Goal: Download file/media

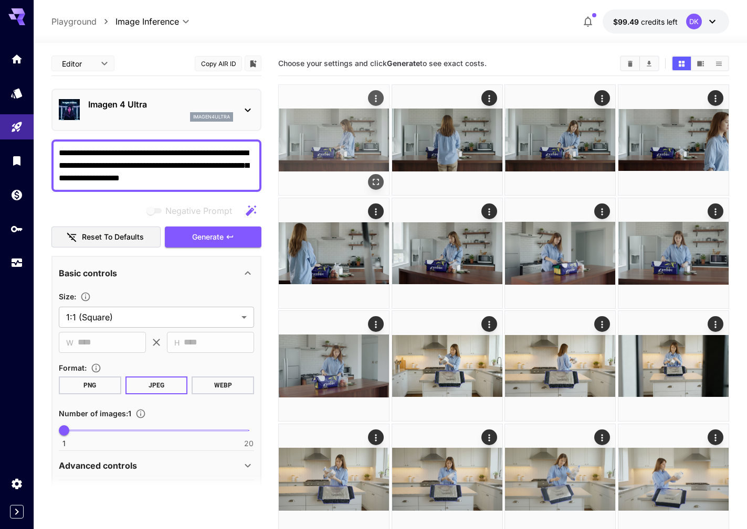
click at [338, 105] on img at bounding box center [334, 140] width 110 height 110
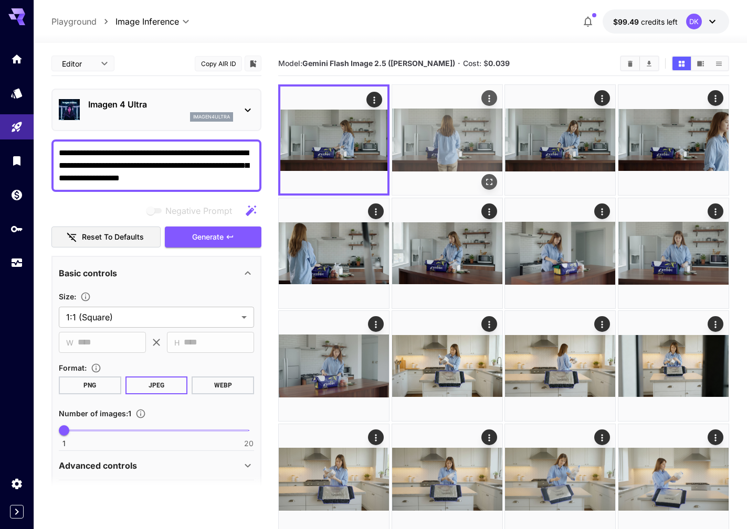
click at [442, 110] on img at bounding box center [447, 140] width 110 height 110
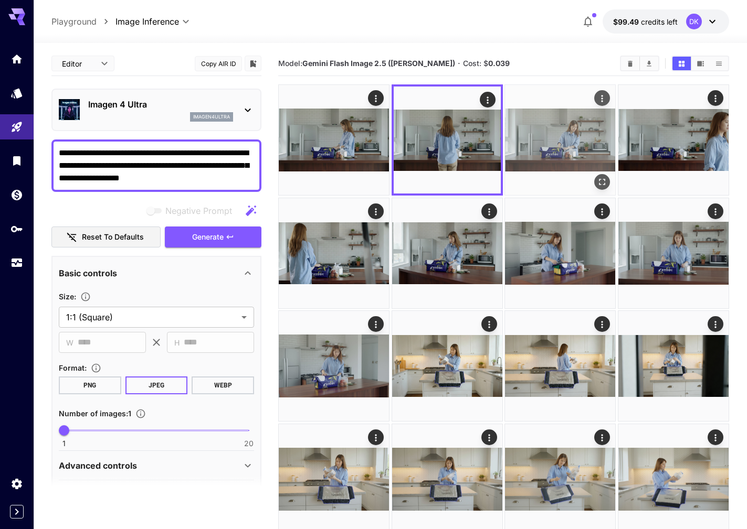
click at [572, 131] on img at bounding box center [560, 140] width 110 height 110
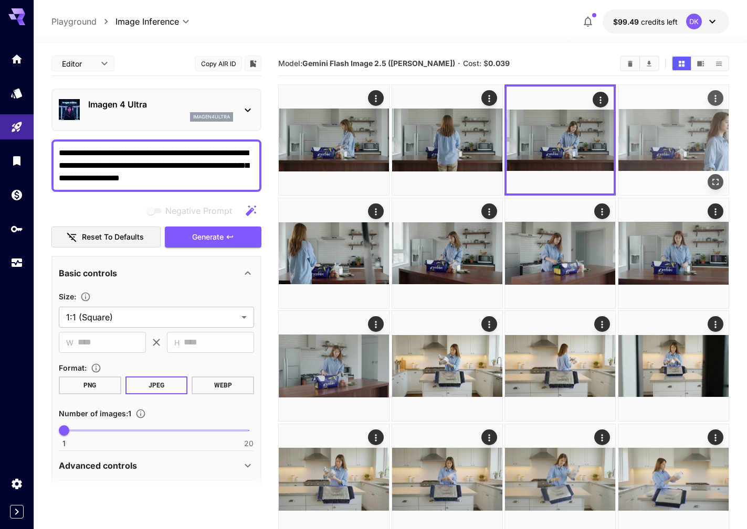
click at [668, 139] on img at bounding box center [673, 140] width 110 height 110
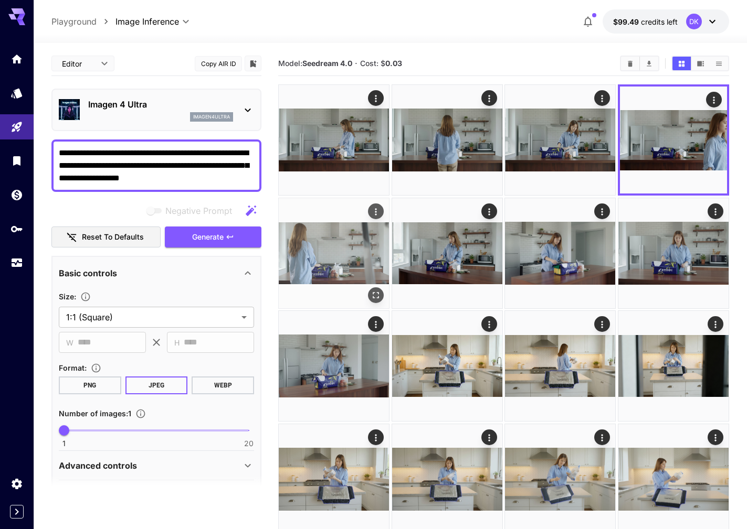
drag, startPoint x: 308, startPoint y: 233, endPoint x: 313, endPoint y: 232, distance: 5.3
click at [308, 233] on img at bounding box center [334, 253] width 110 height 110
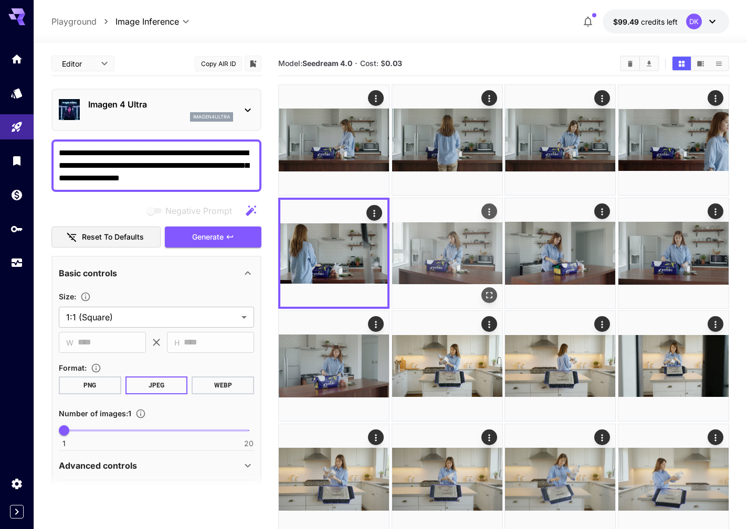
click at [461, 258] on img at bounding box center [447, 253] width 110 height 110
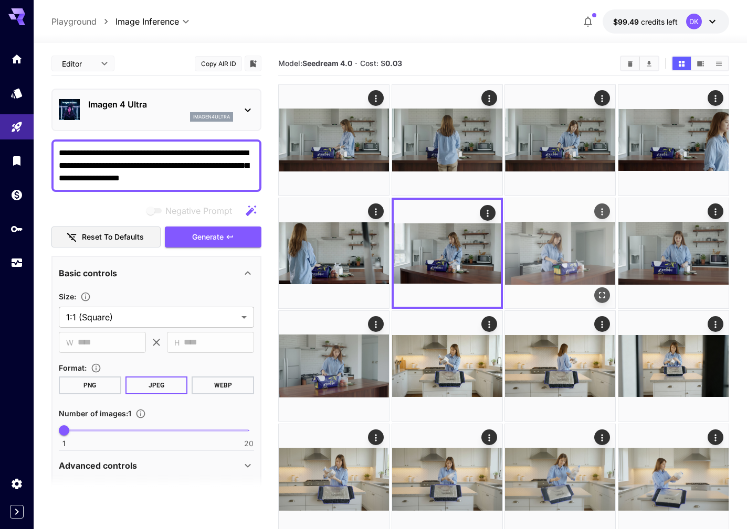
click at [551, 258] on img at bounding box center [560, 253] width 110 height 110
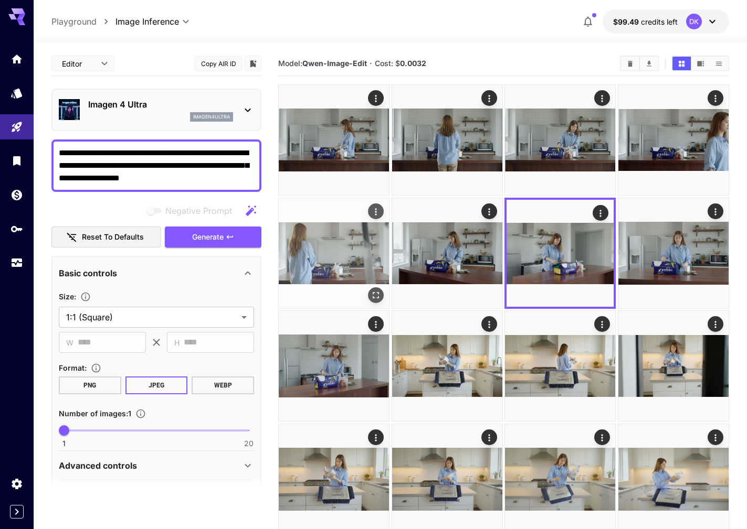
click at [340, 252] on img at bounding box center [334, 253] width 110 height 110
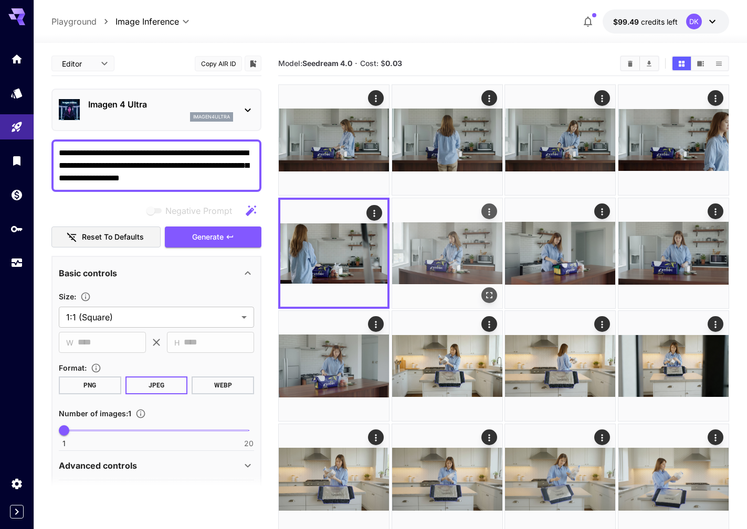
click at [471, 254] on img at bounding box center [447, 253] width 110 height 110
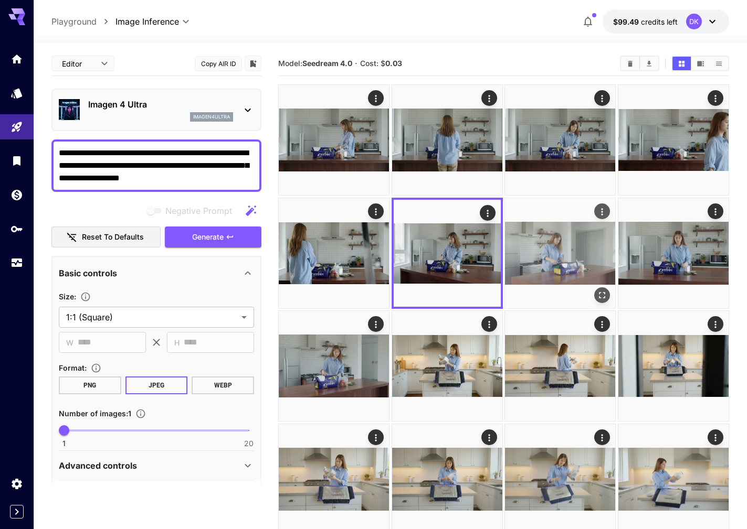
click at [560, 255] on img at bounding box center [560, 253] width 110 height 110
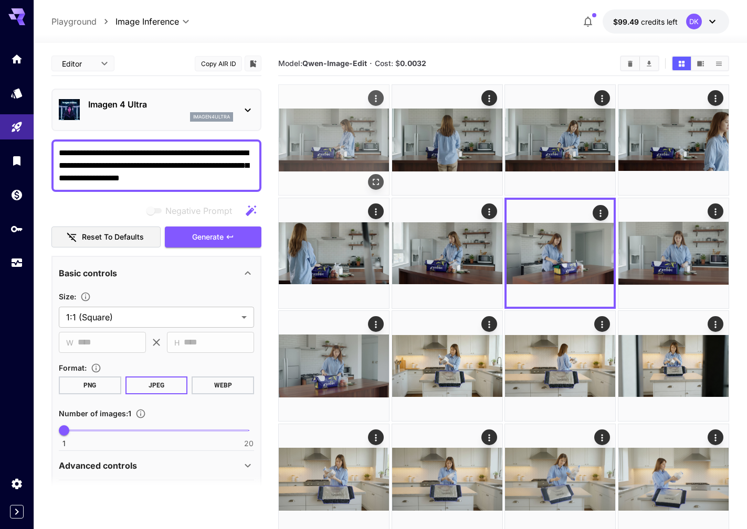
click at [359, 146] on img at bounding box center [334, 140] width 110 height 110
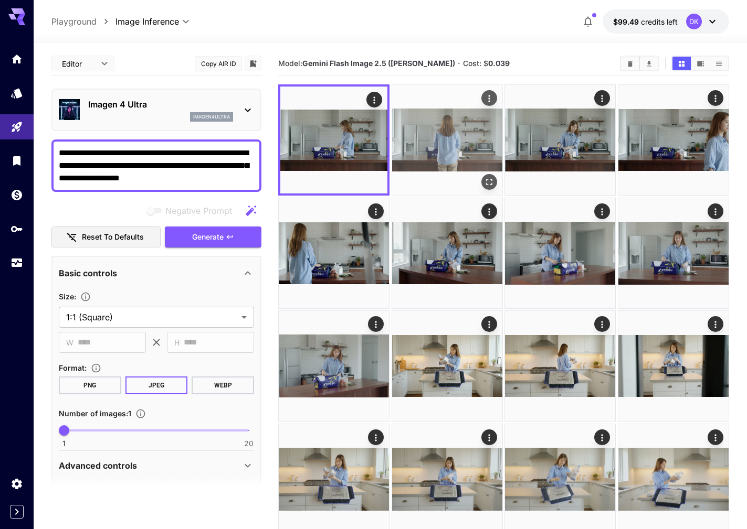
click at [466, 151] on img at bounding box center [447, 140] width 110 height 110
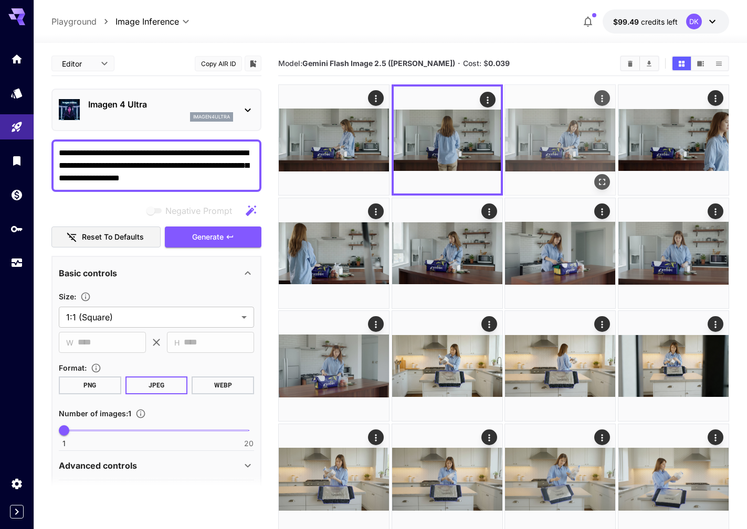
click at [576, 145] on img at bounding box center [560, 140] width 110 height 110
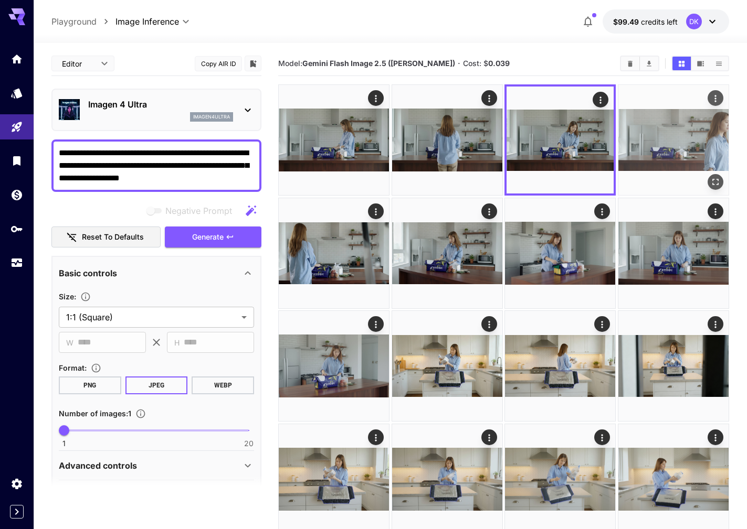
click at [663, 139] on img at bounding box center [673, 140] width 110 height 110
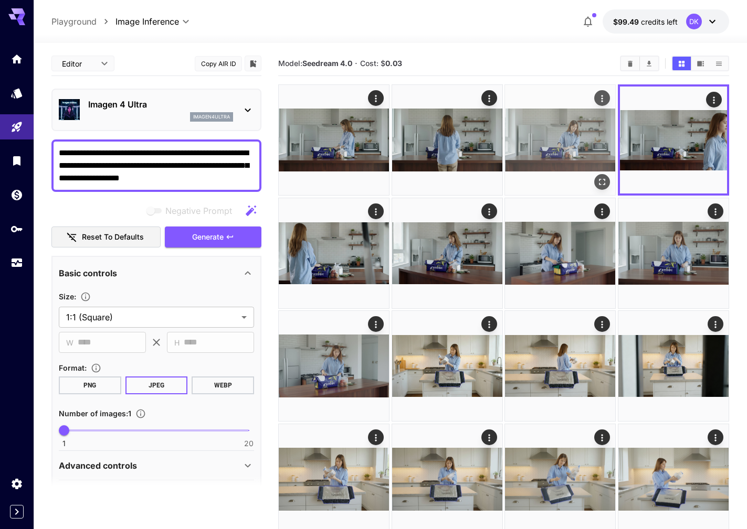
click at [552, 139] on img at bounding box center [560, 140] width 110 height 110
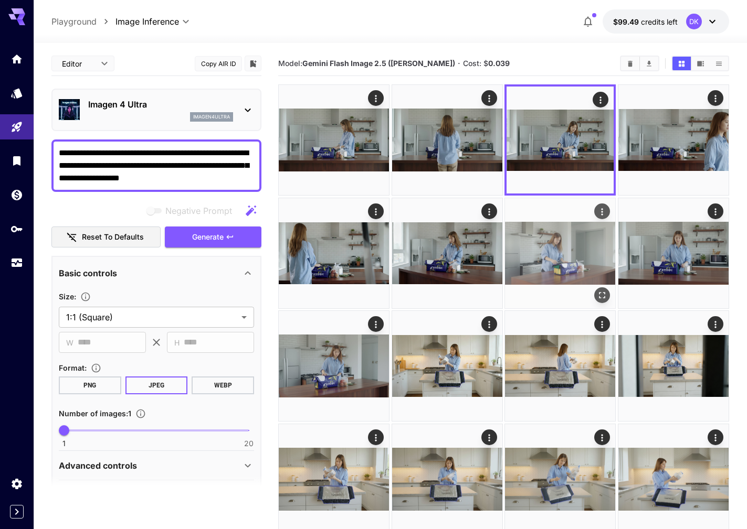
click at [545, 253] on img at bounding box center [560, 253] width 110 height 110
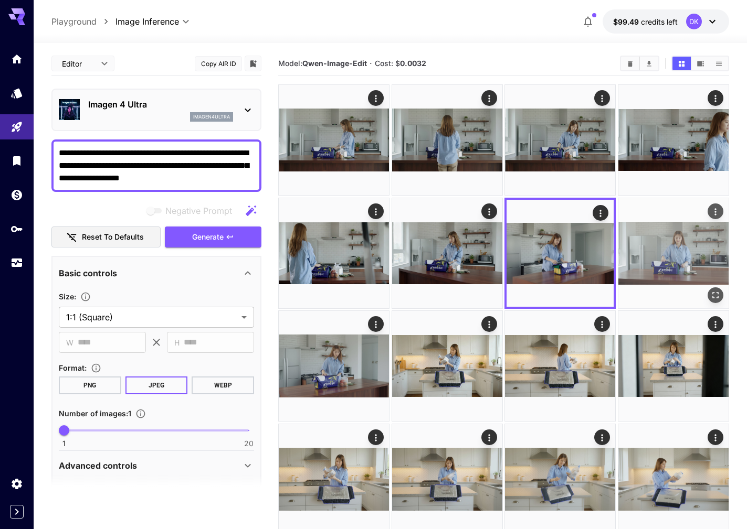
click at [684, 264] on img at bounding box center [673, 253] width 110 height 110
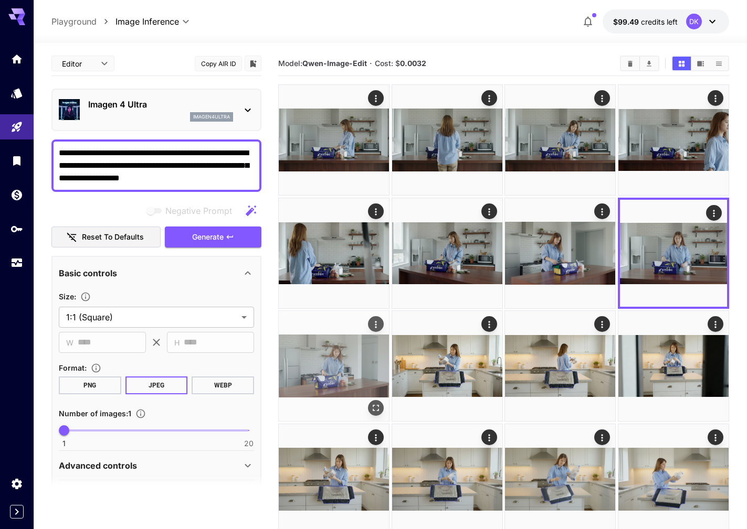
click at [322, 374] on img at bounding box center [334, 366] width 110 height 110
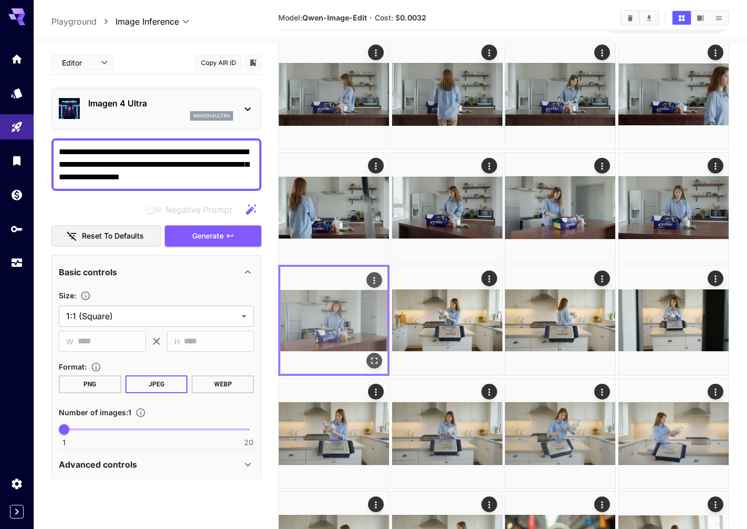
scroll to position [105, 0]
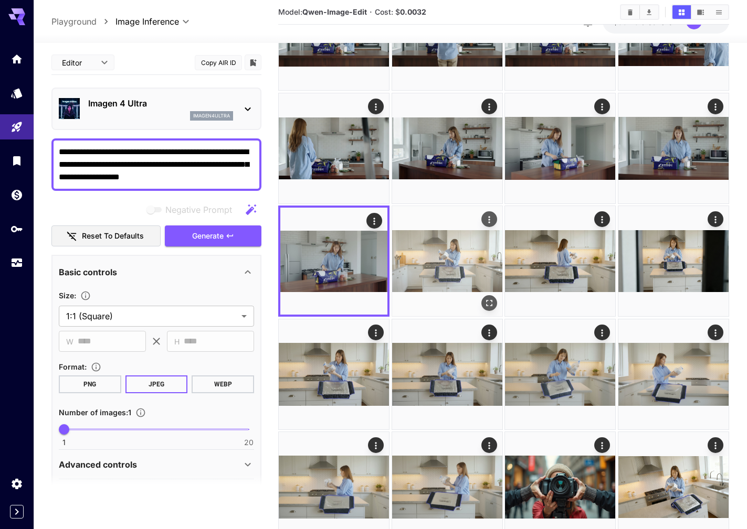
click at [438, 267] on img at bounding box center [447, 261] width 110 height 110
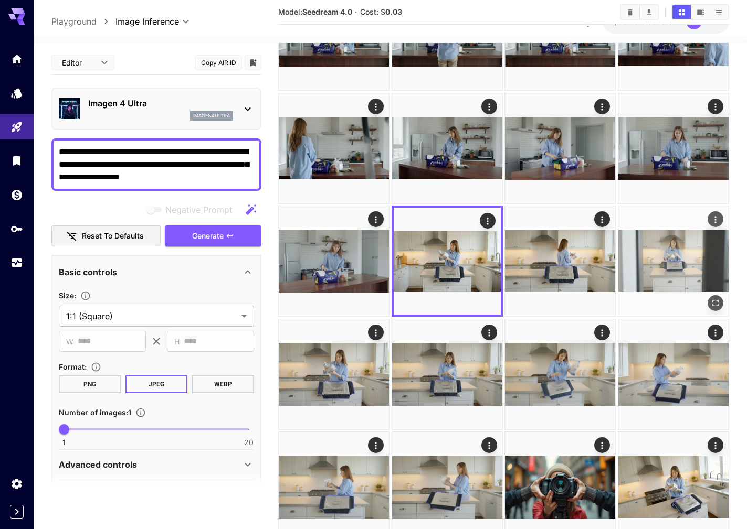
click at [690, 282] on img at bounding box center [673, 261] width 110 height 110
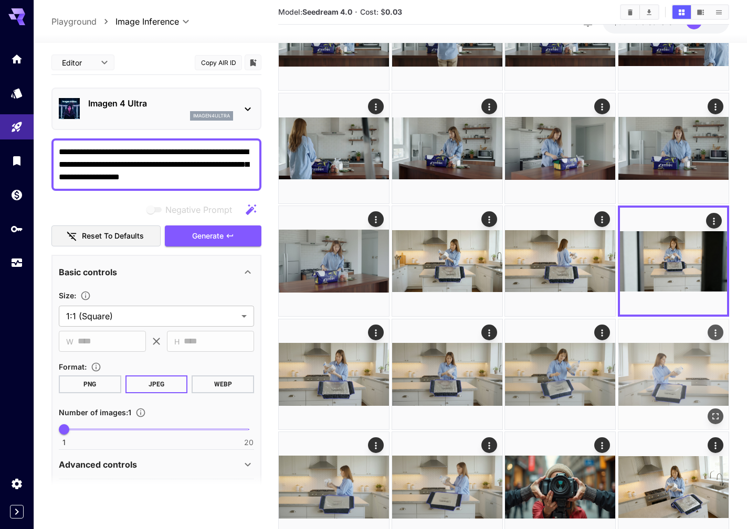
click at [693, 385] on img at bounding box center [673, 375] width 110 height 110
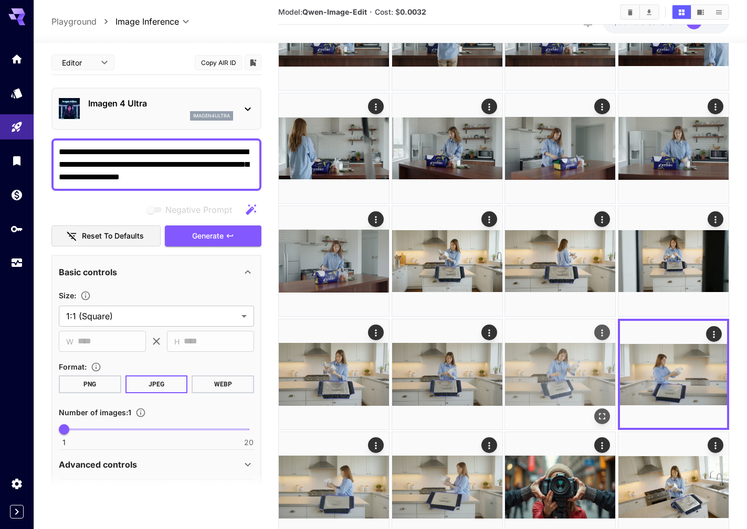
click at [549, 379] on img at bounding box center [560, 375] width 110 height 110
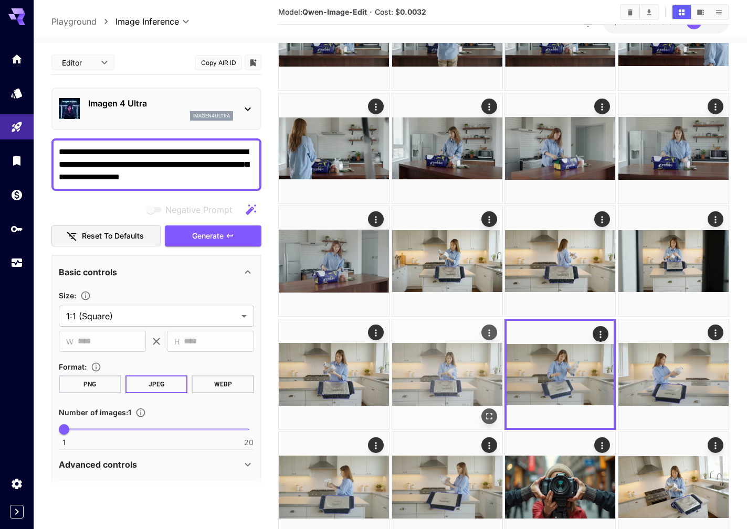
click at [466, 381] on img at bounding box center [447, 375] width 110 height 110
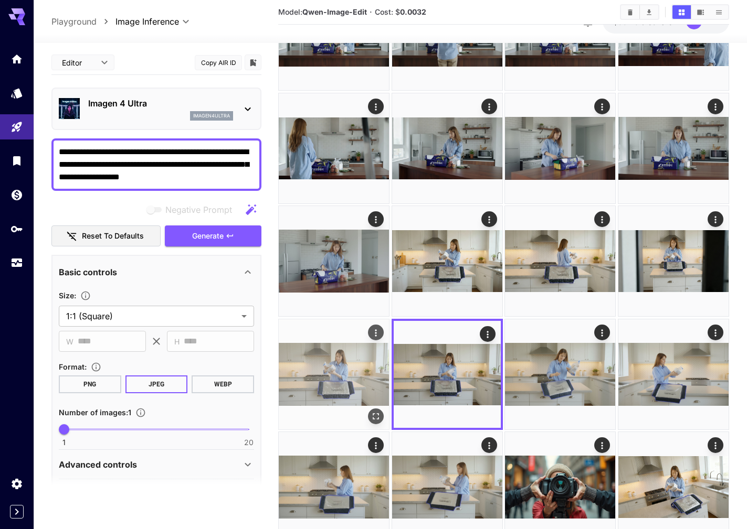
click at [349, 368] on img at bounding box center [334, 375] width 110 height 110
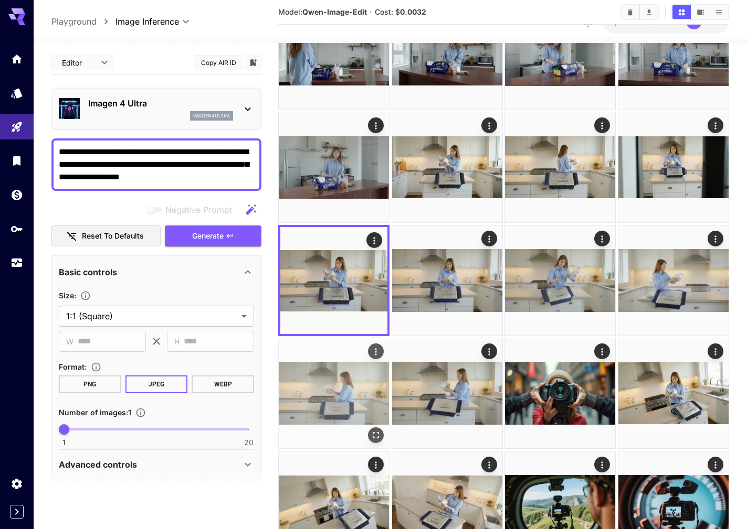
scroll to position [210, 0]
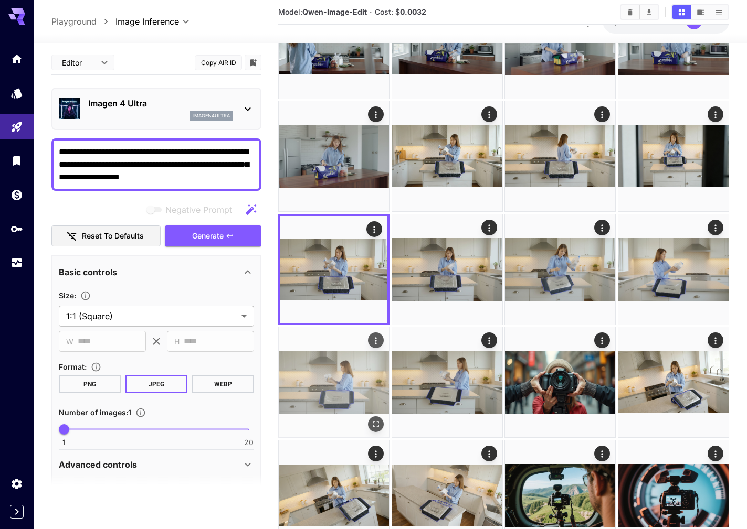
click at [344, 381] on img at bounding box center [334, 382] width 110 height 110
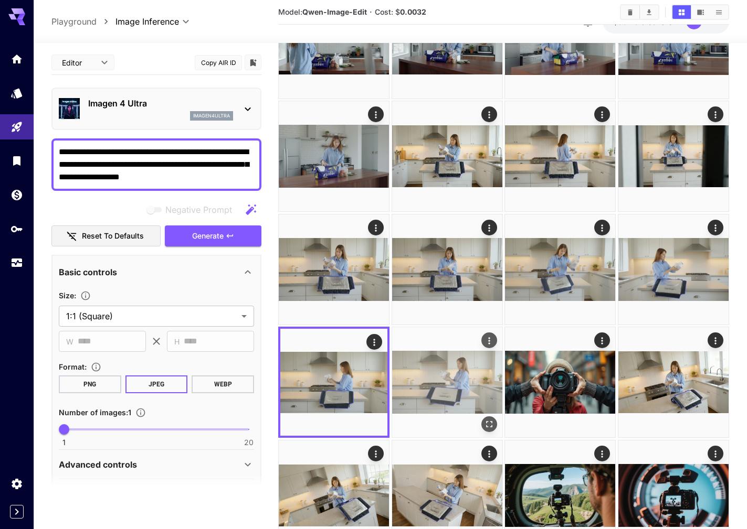
click at [444, 389] on img at bounding box center [447, 382] width 110 height 110
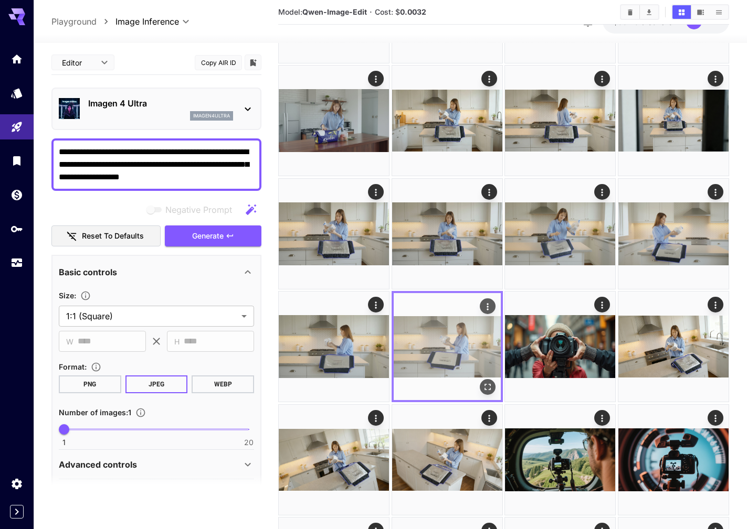
scroll to position [315, 0]
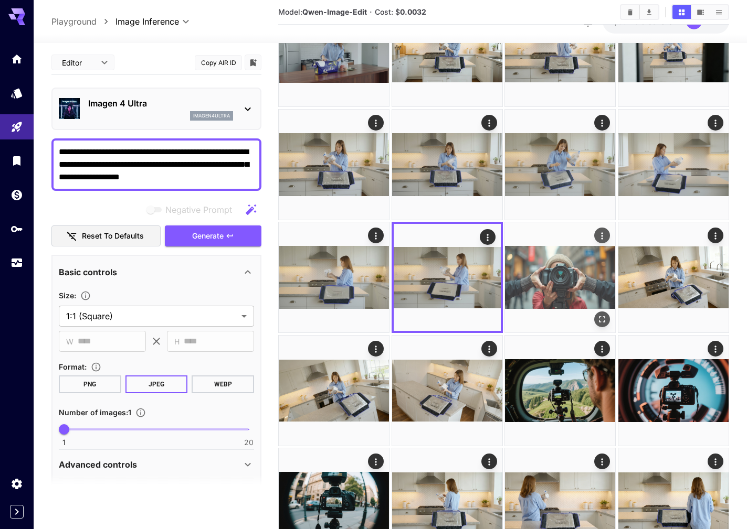
click at [571, 270] on img at bounding box center [560, 277] width 110 height 110
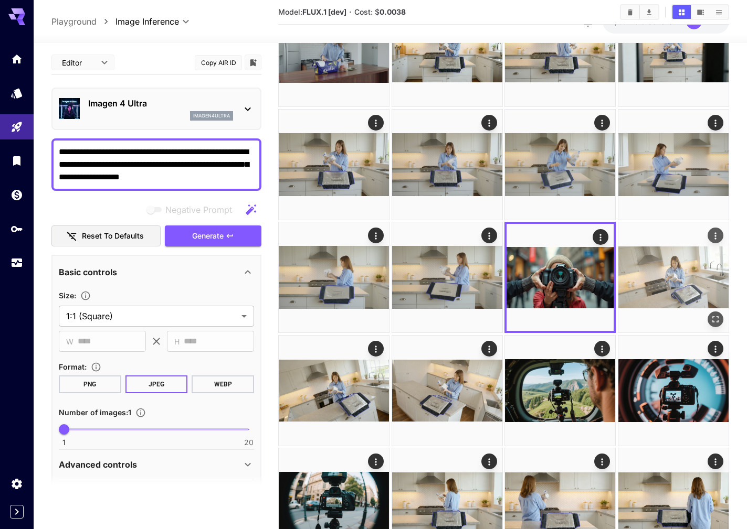
click at [662, 280] on img at bounding box center [673, 277] width 110 height 110
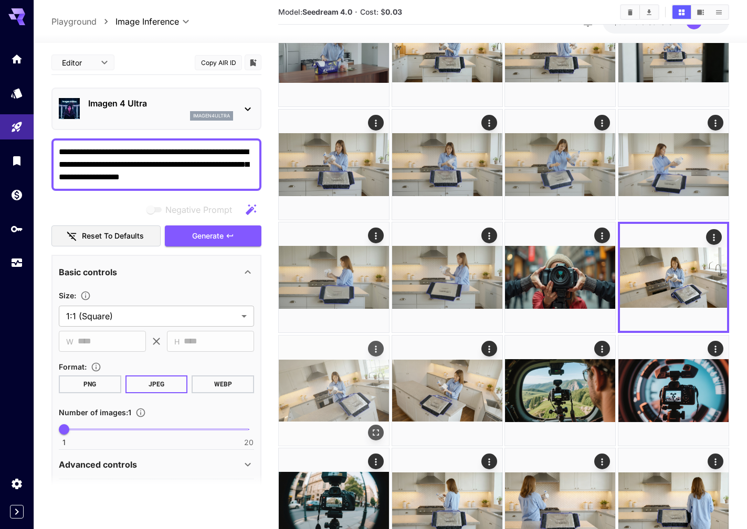
click at [328, 384] on img at bounding box center [334, 391] width 110 height 110
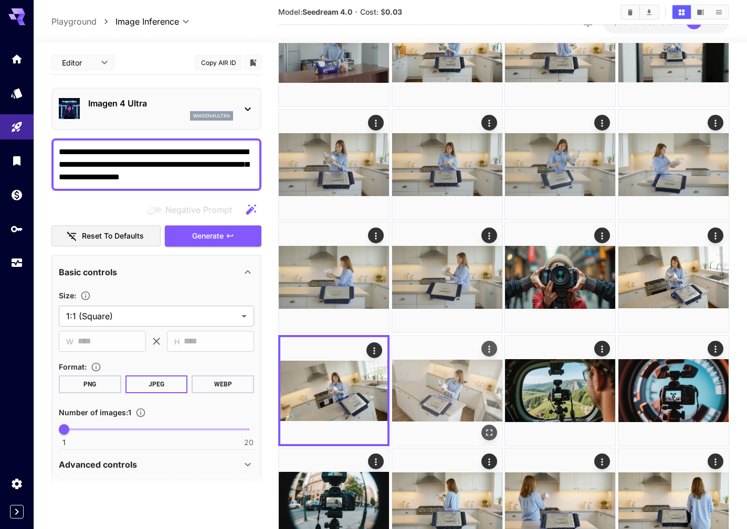
click at [453, 390] on img at bounding box center [447, 391] width 110 height 110
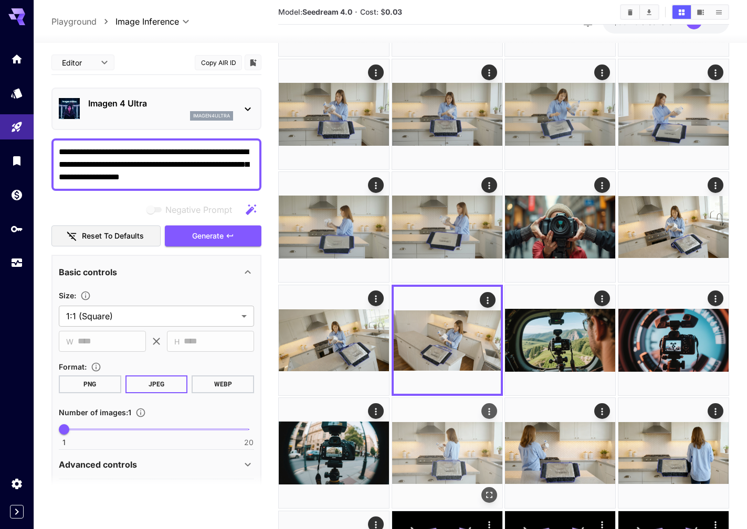
scroll to position [420, 0]
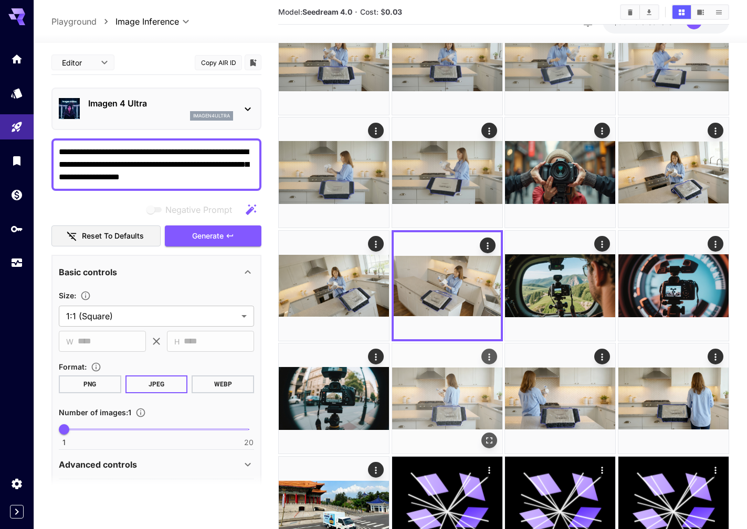
click at [460, 412] on img at bounding box center [447, 399] width 110 height 110
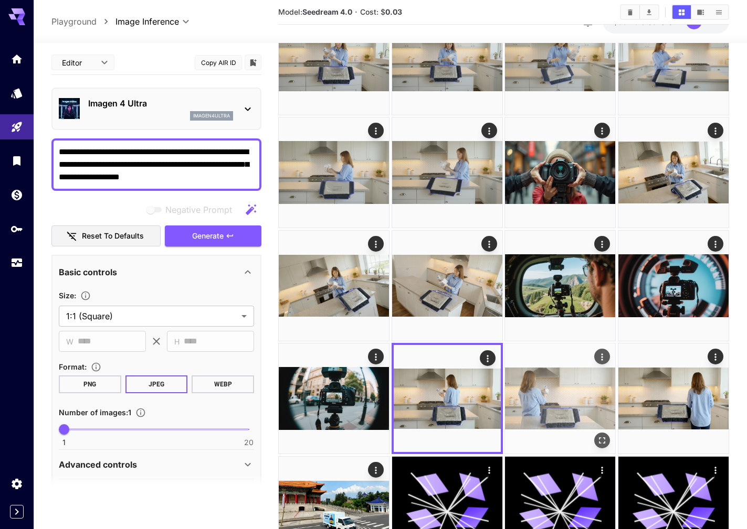
click at [553, 404] on img at bounding box center [560, 399] width 110 height 110
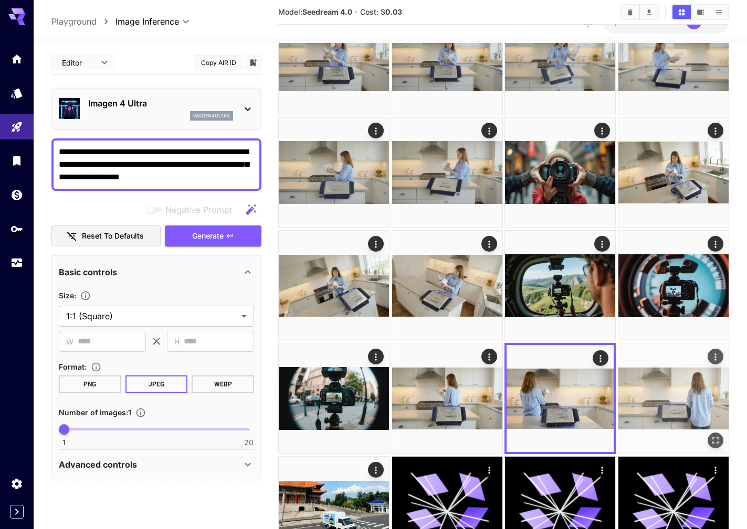
click at [650, 402] on img at bounding box center [673, 399] width 110 height 110
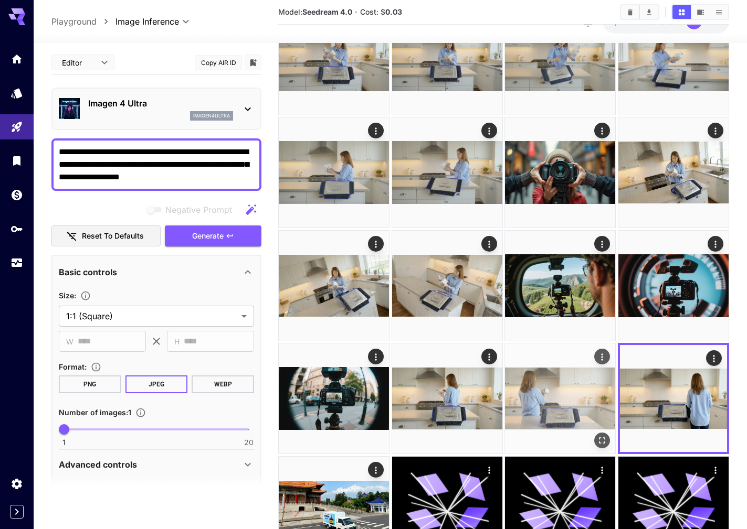
click at [558, 399] on img at bounding box center [560, 399] width 110 height 110
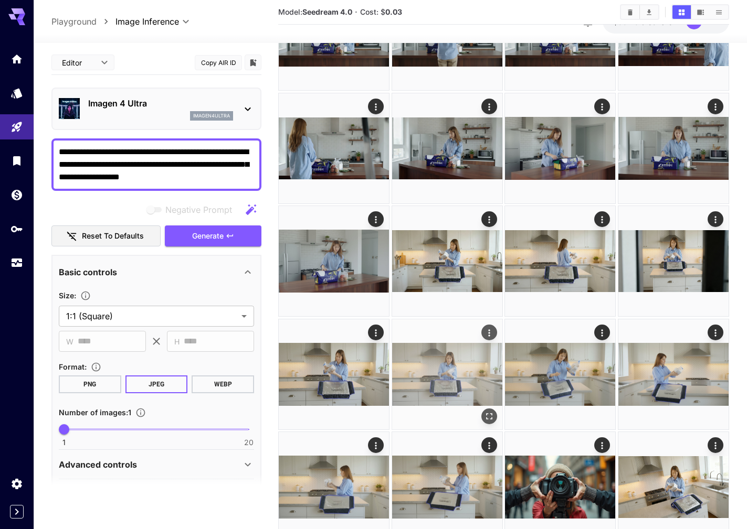
scroll to position [0, 0]
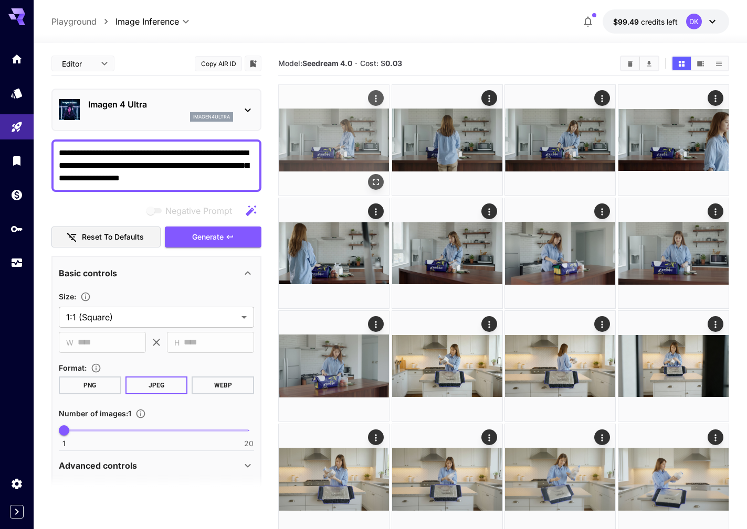
click at [320, 137] on img at bounding box center [334, 140] width 110 height 110
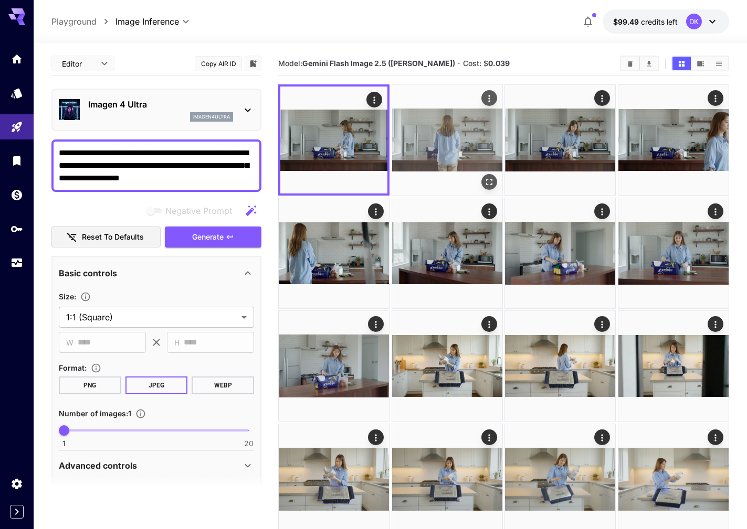
click at [453, 142] on img at bounding box center [447, 140] width 110 height 110
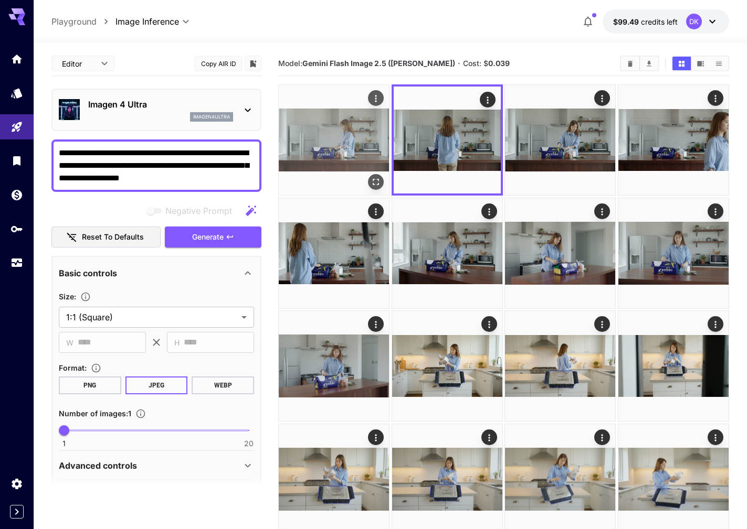
click at [340, 139] on img at bounding box center [334, 140] width 110 height 110
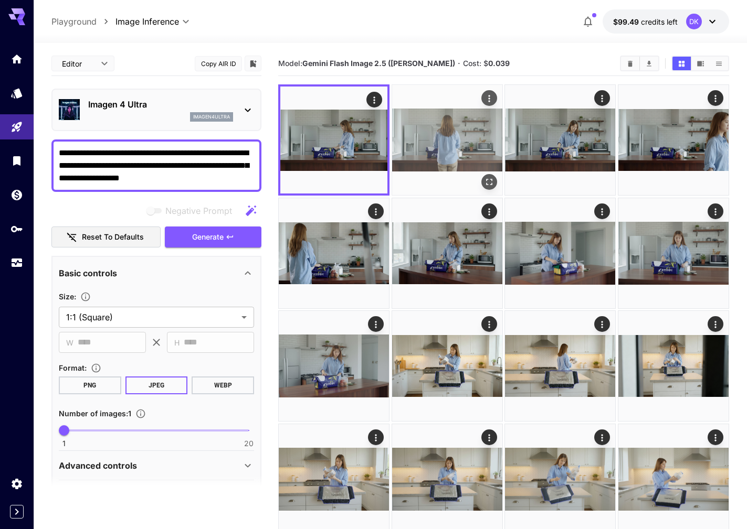
click at [438, 140] on img at bounding box center [447, 140] width 110 height 110
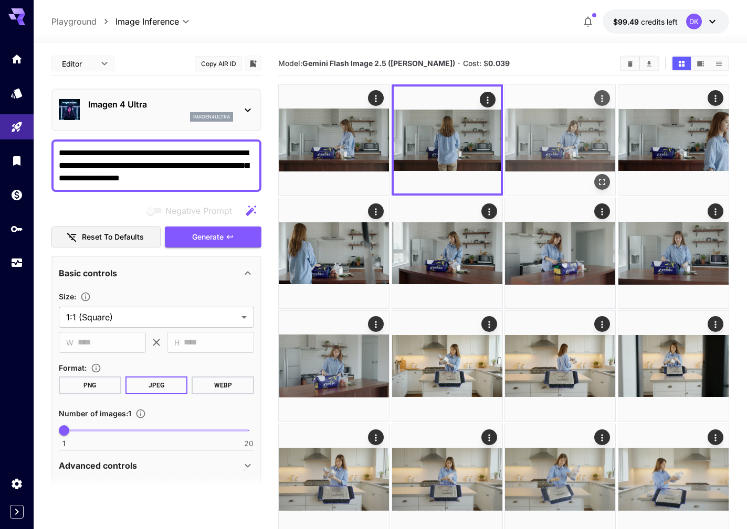
click at [553, 140] on img at bounding box center [560, 140] width 110 height 110
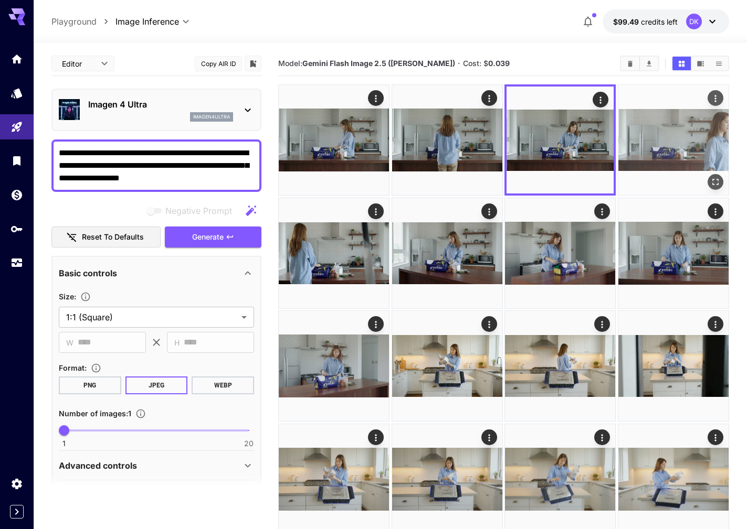
click at [669, 137] on img at bounding box center [673, 140] width 110 height 110
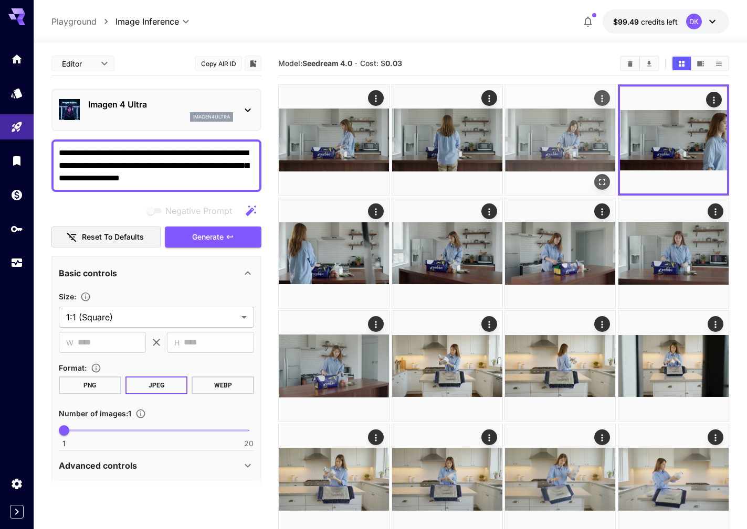
click at [523, 141] on img at bounding box center [560, 140] width 110 height 110
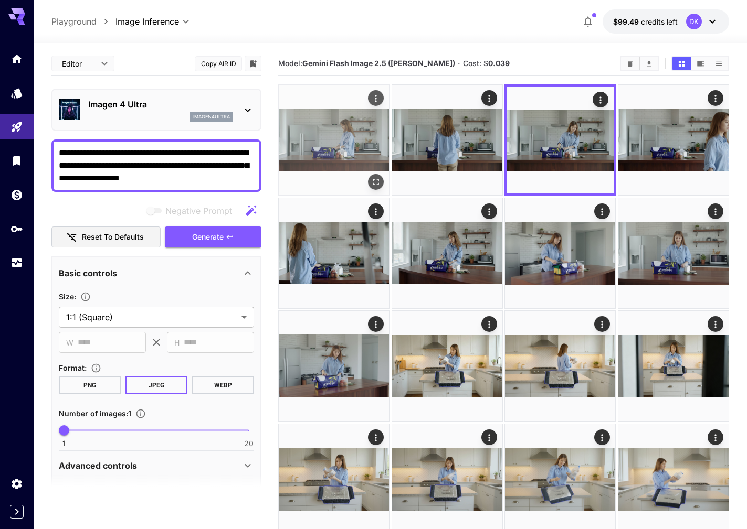
click at [285, 121] on img at bounding box center [334, 140] width 110 height 110
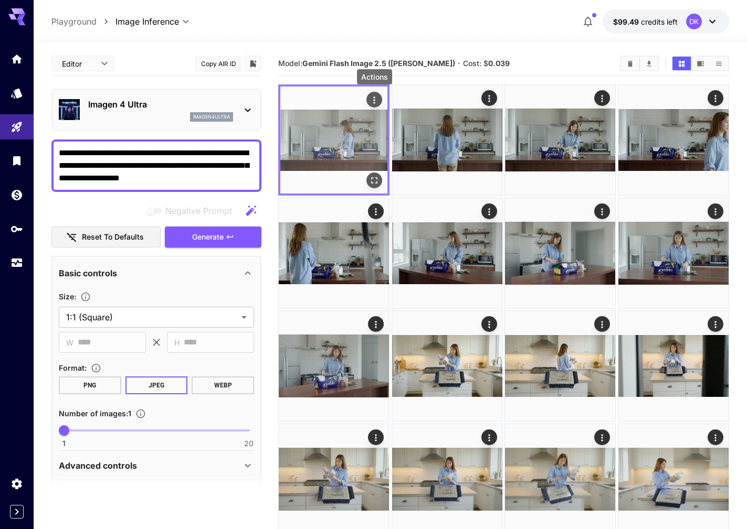
click at [379, 98] on icon "Actions" at bounding box center [374, 100] width 10 height 10
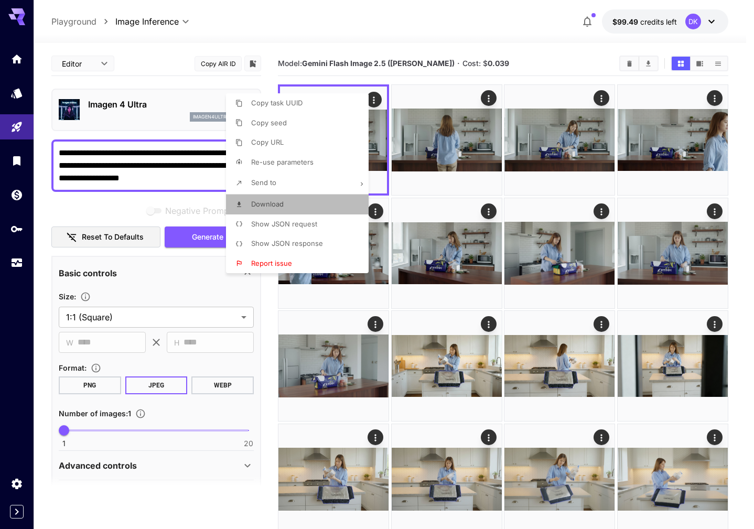
click at [304, 206] on li "Download" at bounding box center [300, 205] width 149 height 20
click at [467, 98] on div at bounding box center [377, 264] width 754 height 529
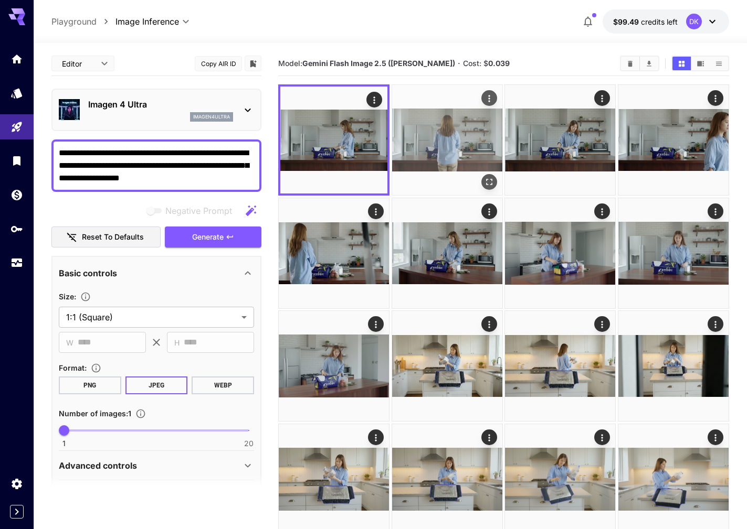
click at [495, 98] on button "Actions" at bounding box center [489, 98] width 16 height 16
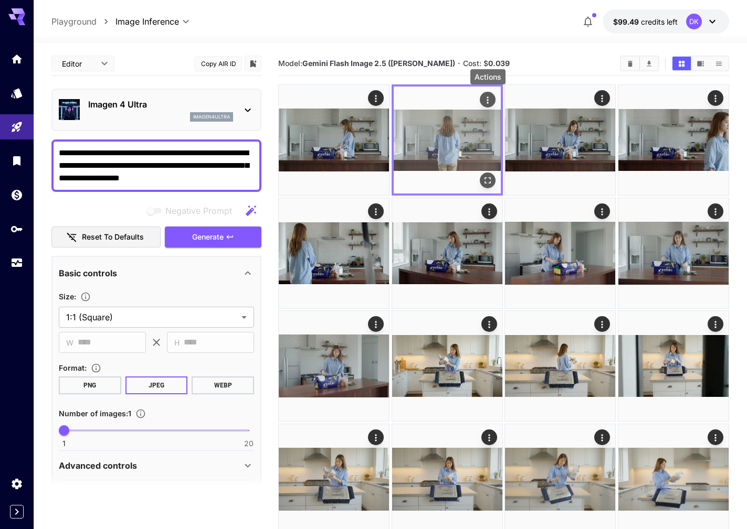
click at [485, 100] on icon "Actions" at bounding box center [487, 100] width 10 height 10
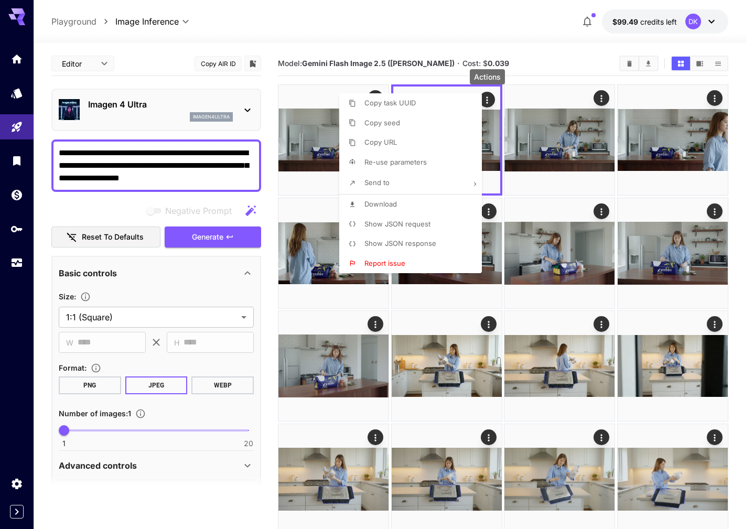
click at [395, 206] on span "Download" at bounding box center [381, 204] width 33 height 8
click at [549, 98] on div at bounding box center [377, 264] width 754 height 529
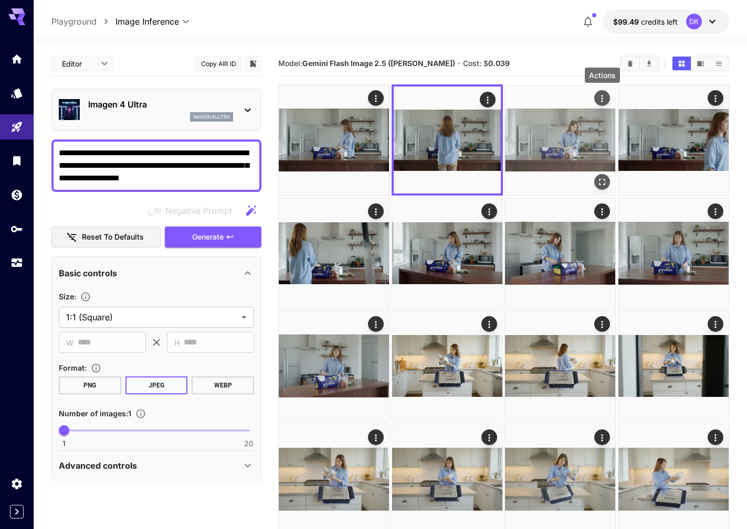
click at [601, 100] on icon "Actions" at bounding box center [602, 98] width 10 height 10
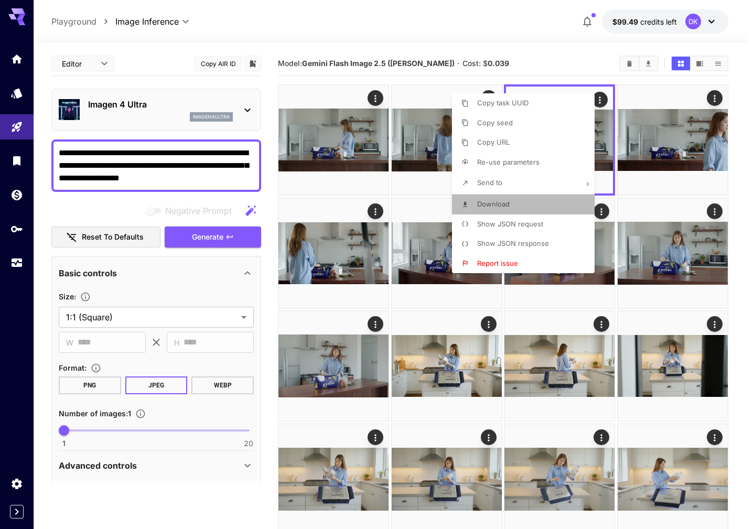
click at [496, 199] on li "Download" at bounding box center [526, 205] width 149 height 20
drag, startPoint x: 742, startPoint y: 271, endPoint x: 733, endPoint y: 267, distance: 10.1
click at [742, 271] on div at bounding box center [377, 264] width 754 height 529
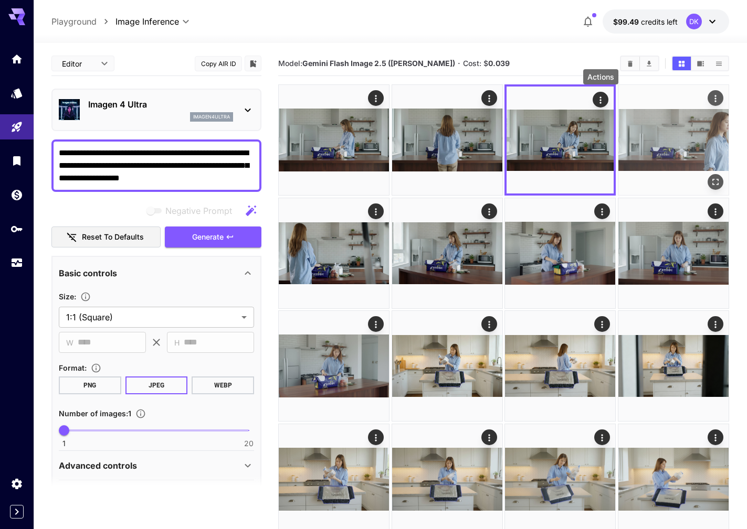
click at [681, 118] on img at bounding box center [673, 140] width 110 height 110
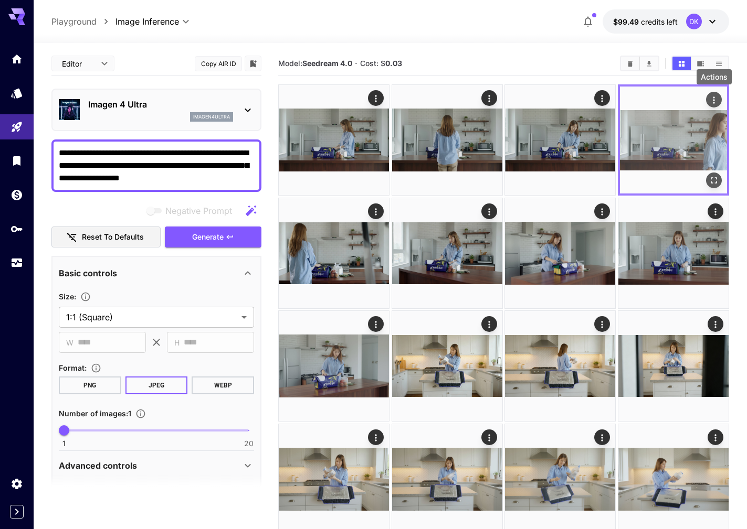
click at [716, 102] on icon "Actions" at bounding box center [713, 100] width 10 height 10
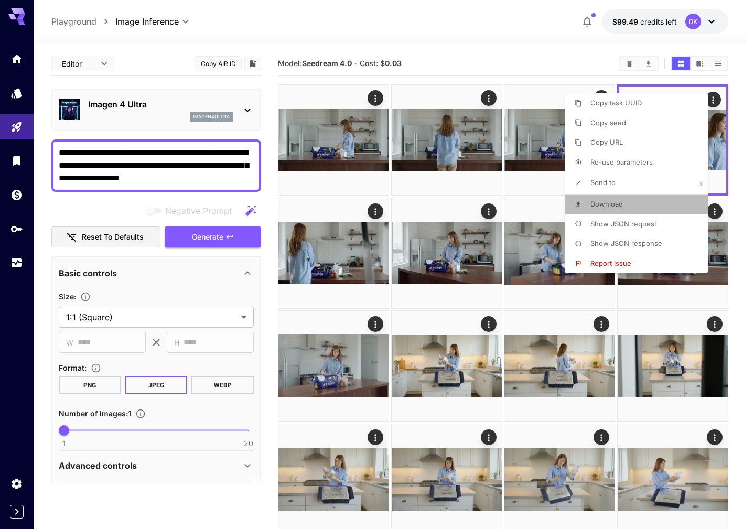
click at [619, 204] on span "Download" at bounding box center [607, 204] width 33 height 8
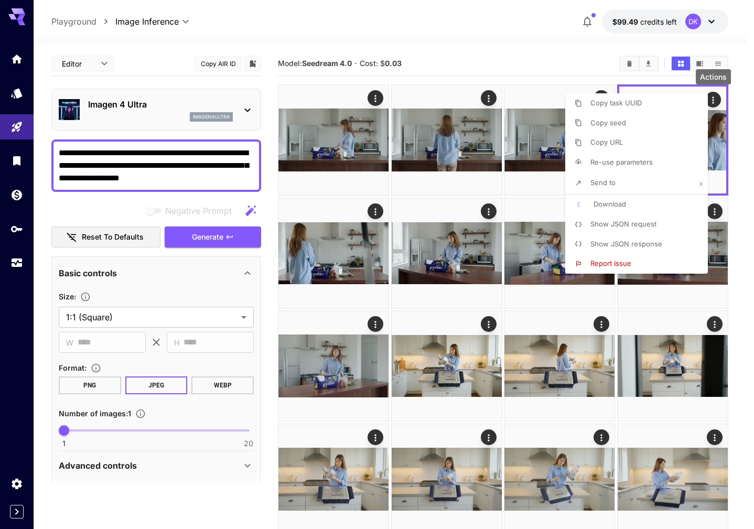
click at [376, 209] on div at bounding box center [377, 264] width 754 height 529
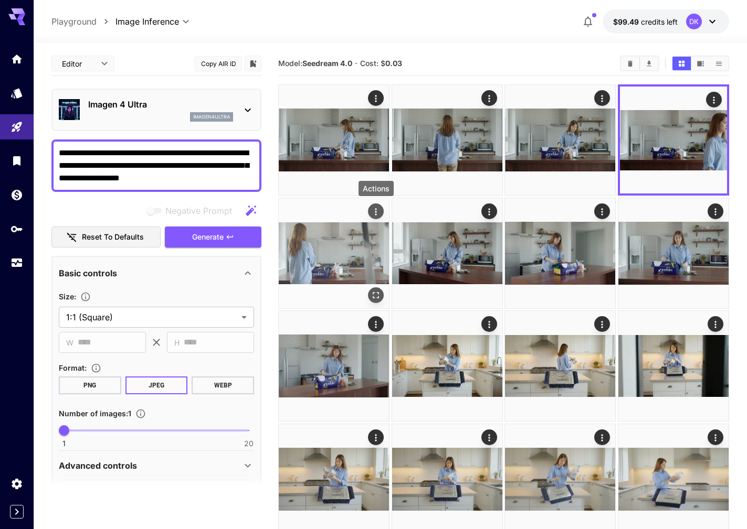
click at [376, 212] on icon "Actions" at bounding box center [376, 211] width 2 height 7
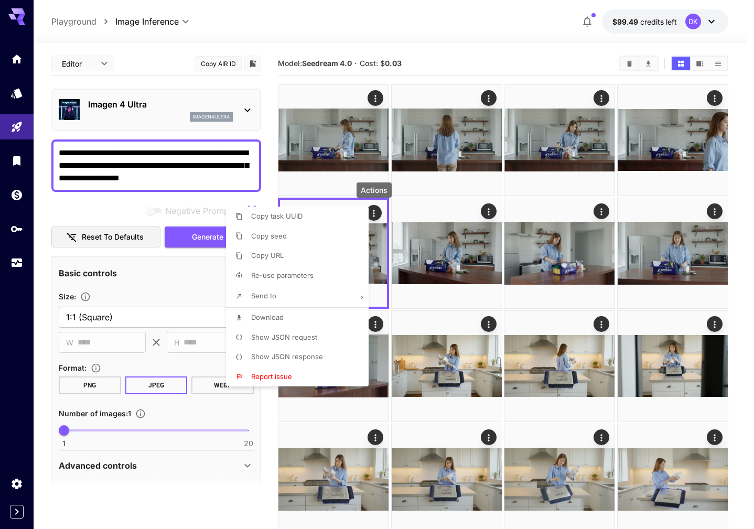
click at [293, 312] on li "Download" at bounding box center [300, 318] width 149 height 20
click at [436, 257] on div at bounding box center [377, 264] width 754 height 529
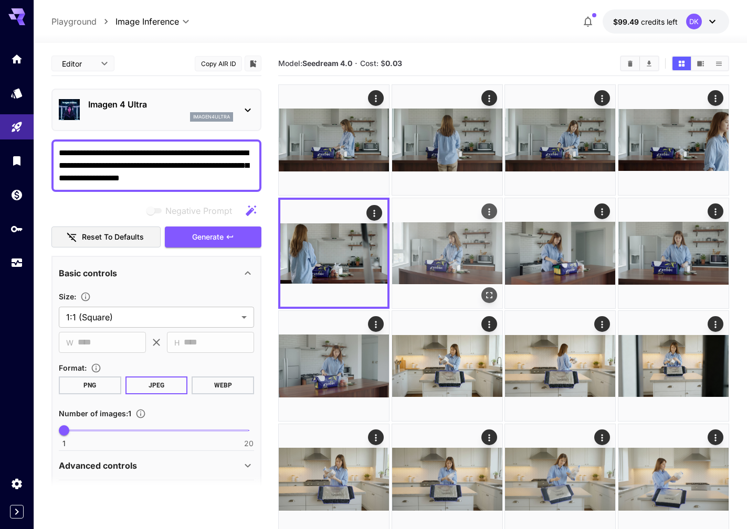
click at [434, 244] on img at bounding box center [447, 253] width 110 height 110
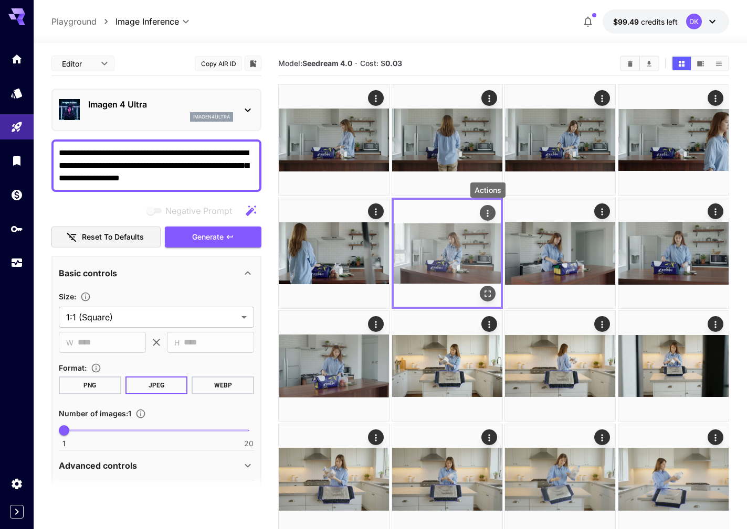
click at [486, 212] on icon "Actions" at bounding box center [487, 213] width 10 height 10
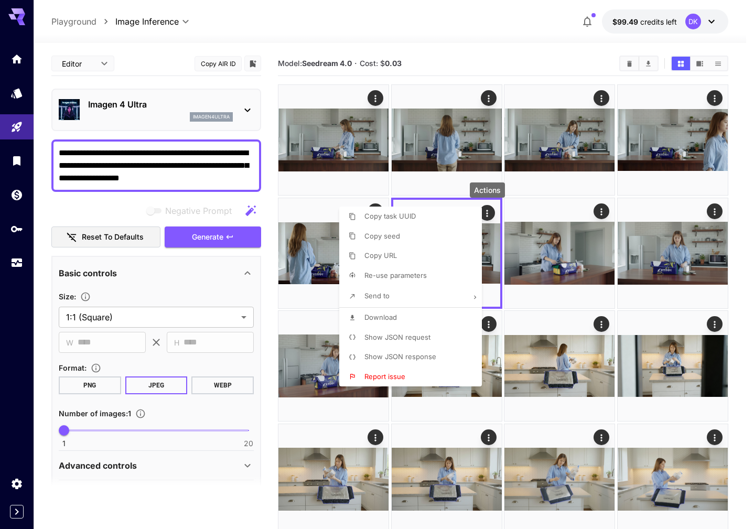
click at [387, 317] on span "Download" at bounding box center [381, 317] width 33 height 8
click at [567, 256] on div at bounding box center [377, 264] width 754 height 529
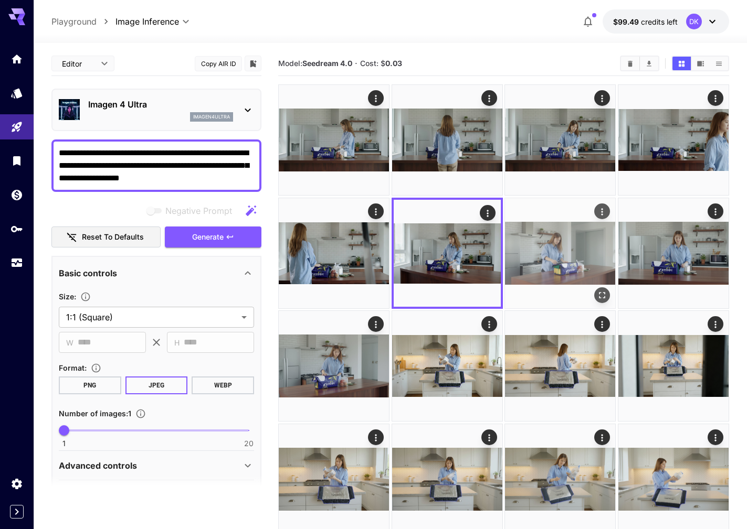
click at [562, 256] on img at bounding box center [560, 253] width 110 height 110
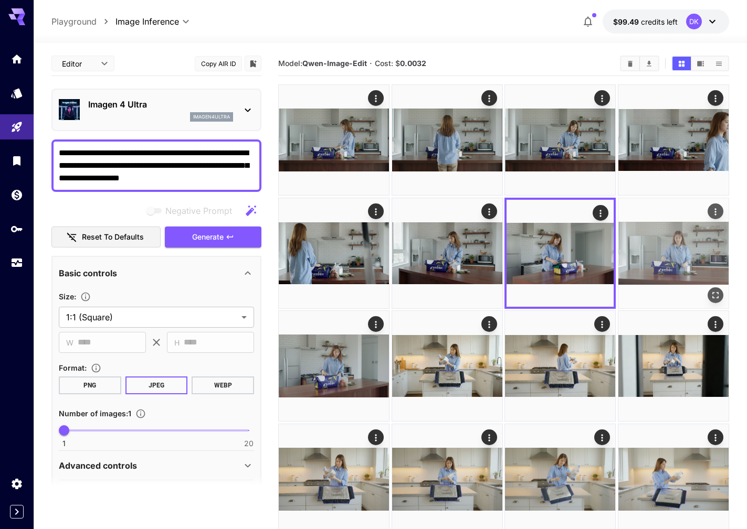
click at [641, 243] on img at bounding box center [673, 253] width 110 height 110
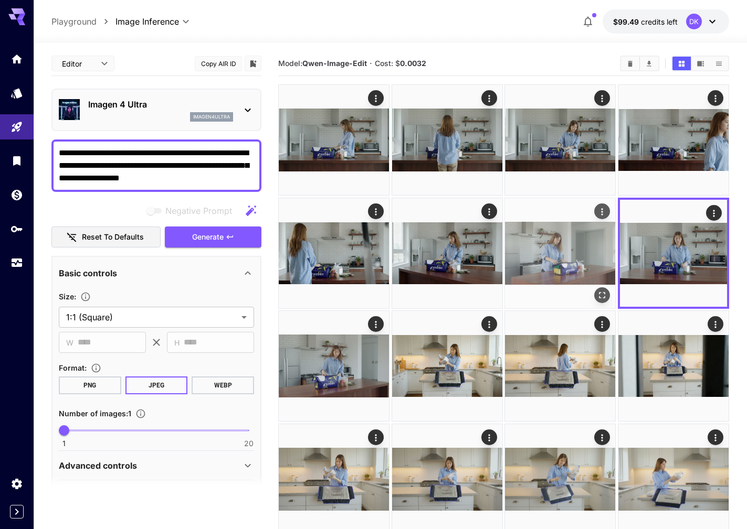
click at [543, 241] on img at bounding box center [560, 253] width 110 height 110
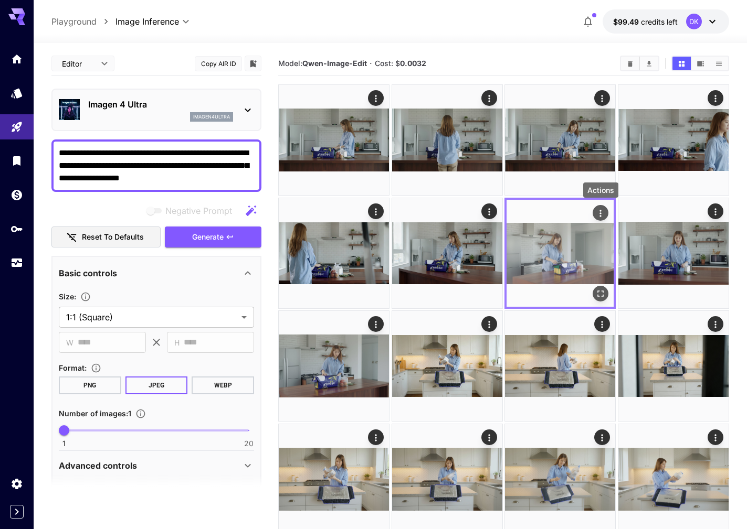
click at [598, 214] on icon "Actions" at bounding box center [600, 213] width 10 height 10
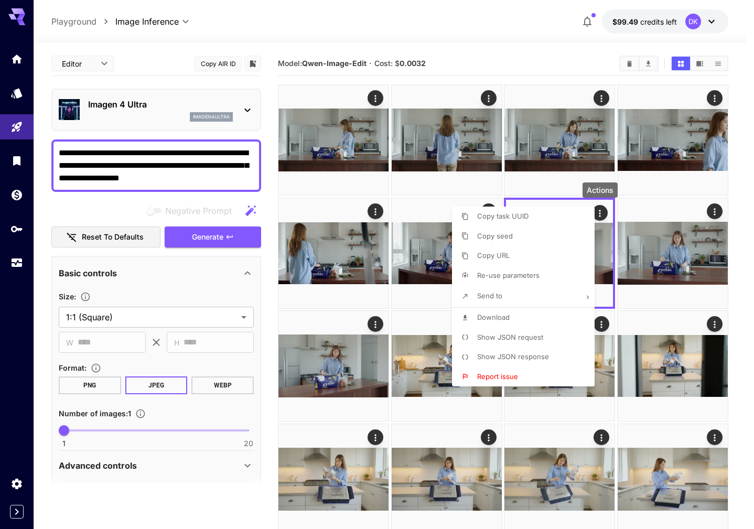
click at [531, 313] on li "Download" at bounding box center [526, 318] width 149 height 20
click at [714, 240] on div at bounding box center [377, 264] width 754 height 529
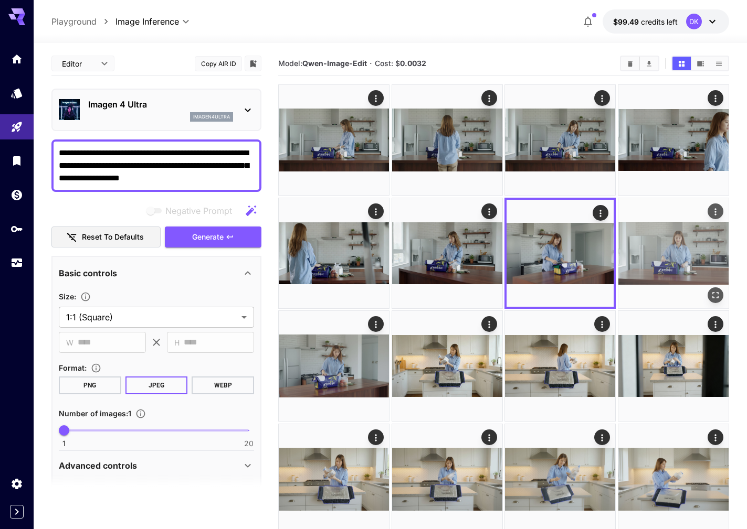
click at [667, 249] on img at bounding box center [673, 253] width 110 height 110
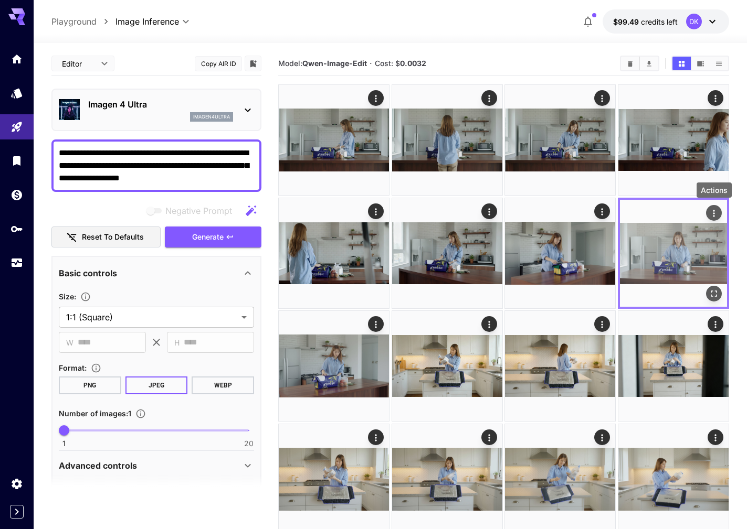
click at [712, 214] on icon "Actions" at bounding box center [713, 213] width 10 height 10
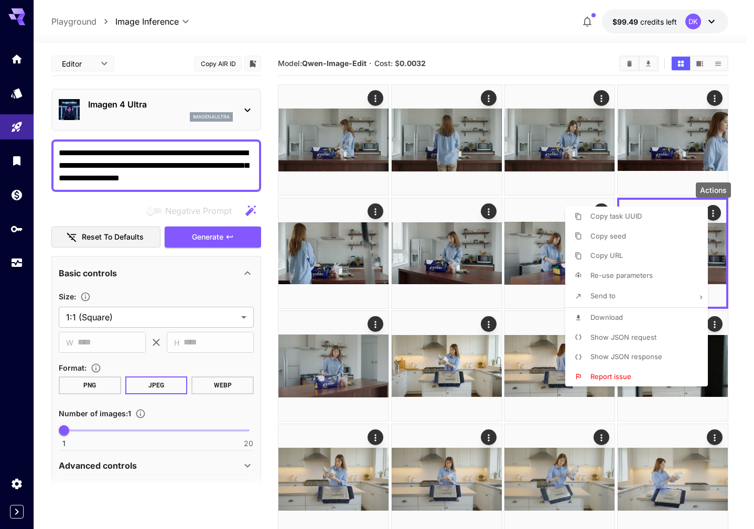
click at [620, 317] on span "Download" at bounding box center [607, 317] width 33 height 8
click at [331, 375] on div at bounding box center [377, 264] width 754 height 529
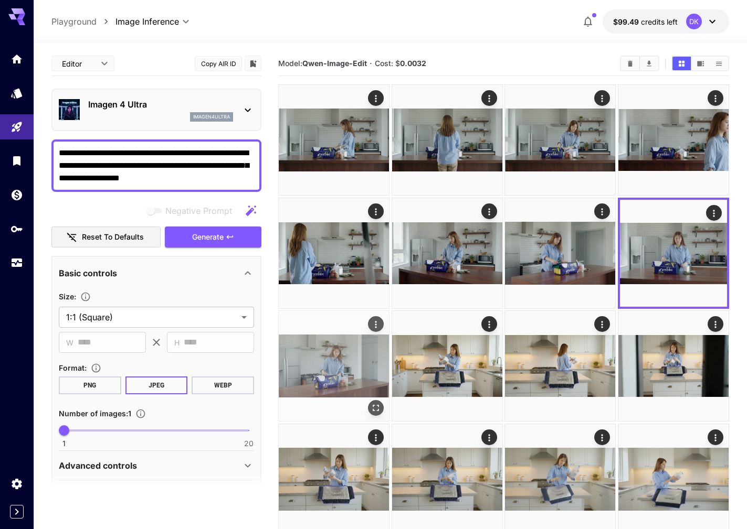
click at [320, 367] on img at bounding box center [334, 366] width 110 height 110
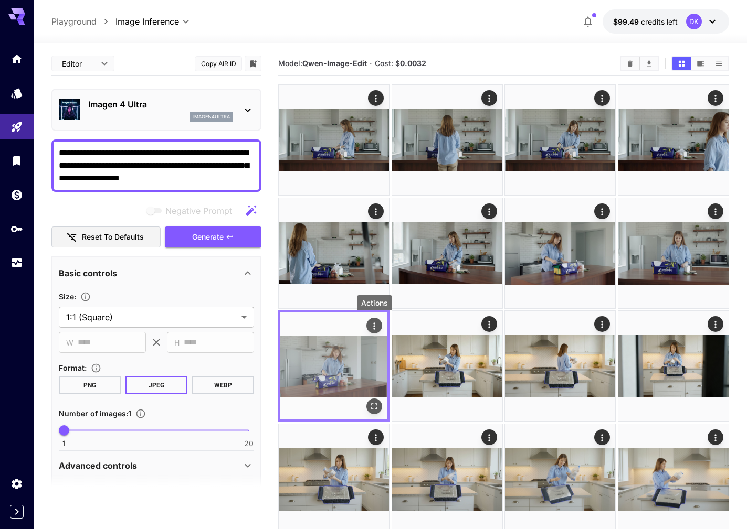
click at [374, 324] on icon "Actions" at bounding box center [374, 326] width 10 height 10
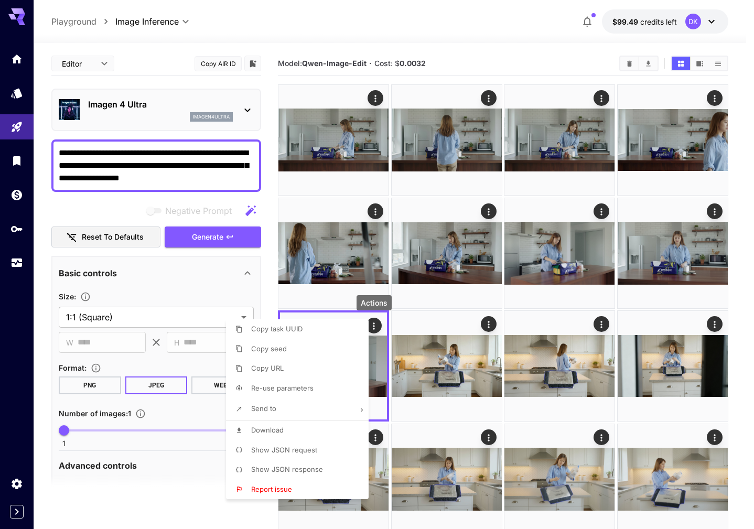
click at [298, 434] on li "Download" at bounding box center [300, 431] width 149 height 20
click at [449, 365] on div at bounding box center [377, 264] width 754 height 529
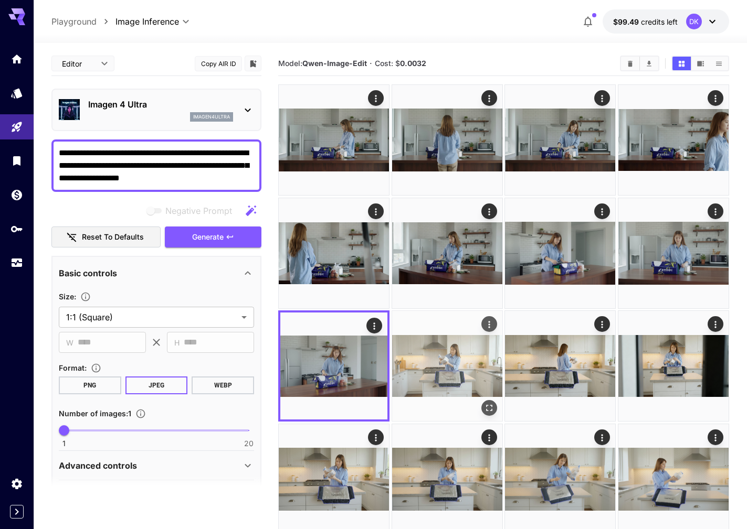
click at [430, 380] on img at bounding box center [447, 366] width 110 height 110
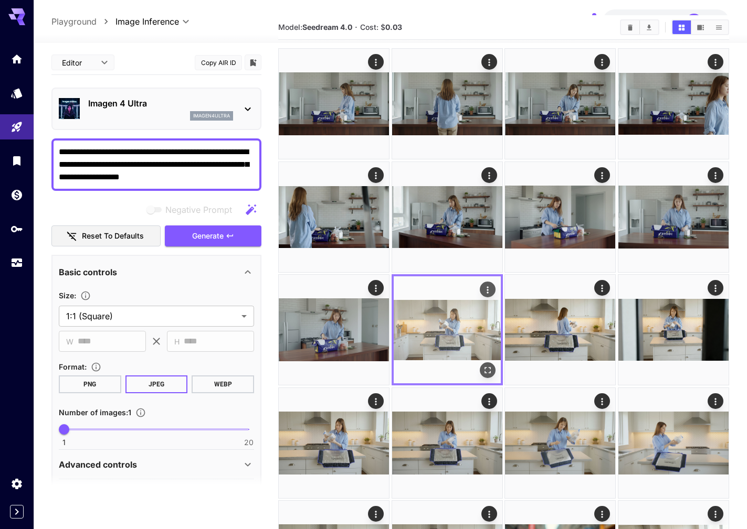
scroll to position [52, 0]
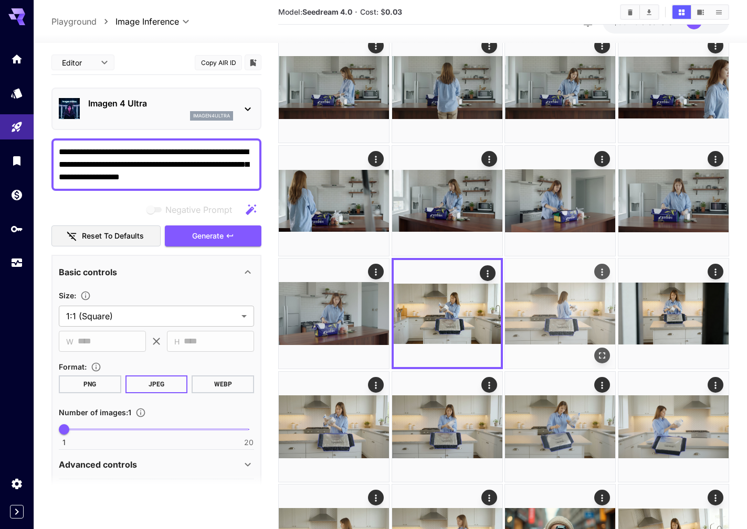
click at [570, 321] on img at bounding box center [560, 314] width 110 height 110
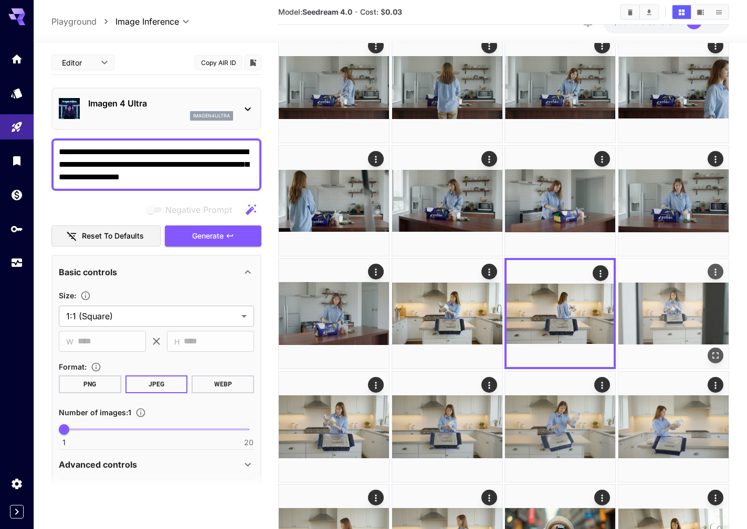
click at [658, 316] on img at bounding box center [673, 314] width 110 height 110
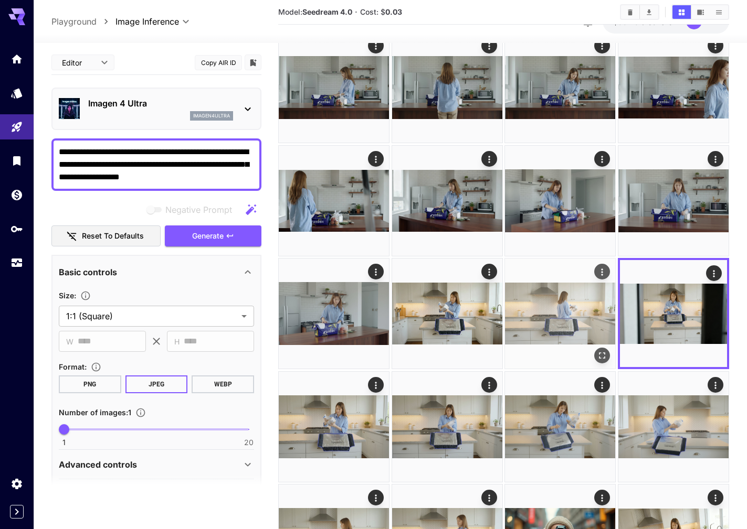
click at [553, 317] on img at bounding box center [560, 314] width 110 height 110
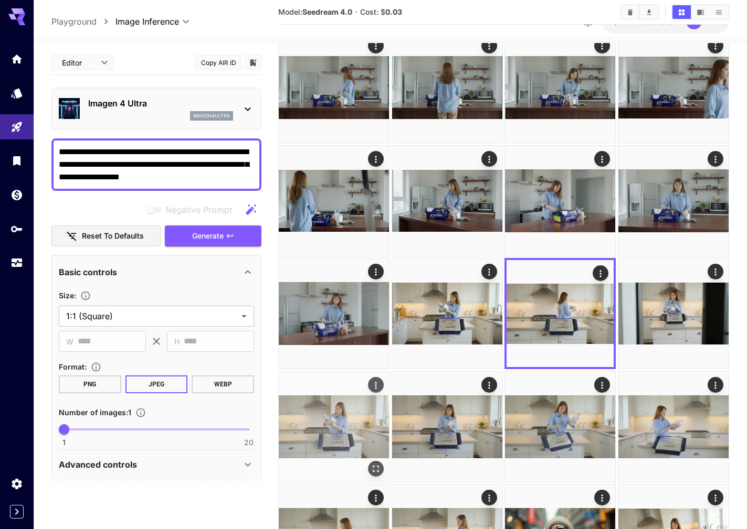
click at [332, 417] on img at bounding box center [334, 427] width 110 height 110
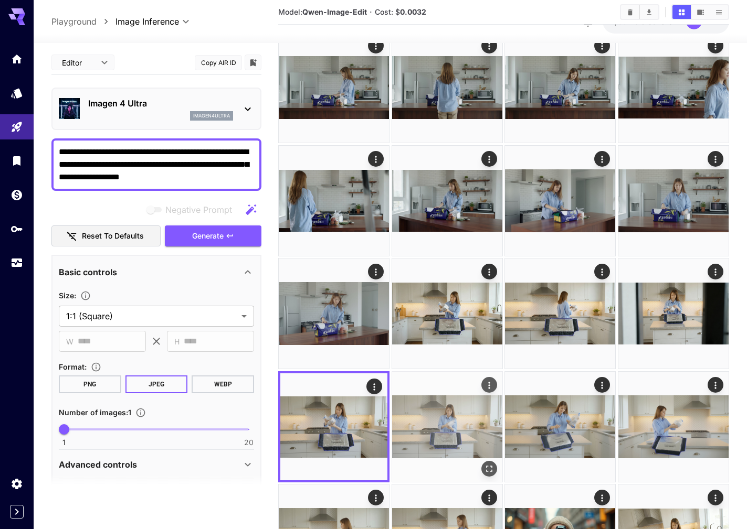
click at [428, 426] on img at bounding box center [447, 427] width 110 height 110
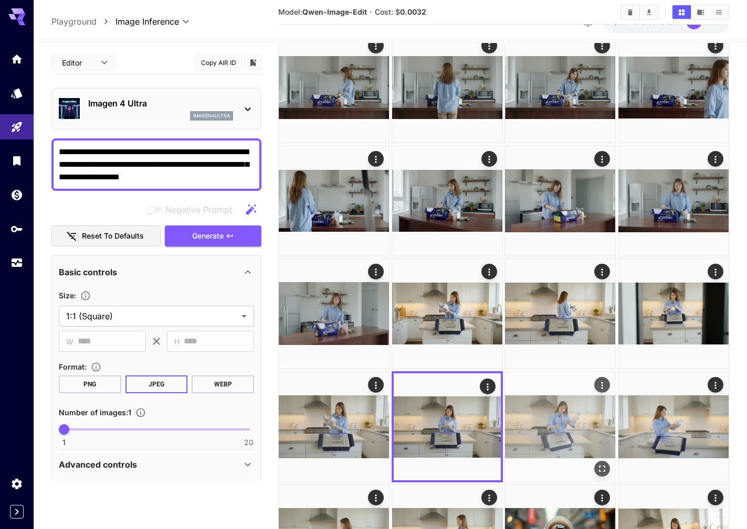
click at [536, 434] on img at bounding box center [560, 427] width 110 height 110
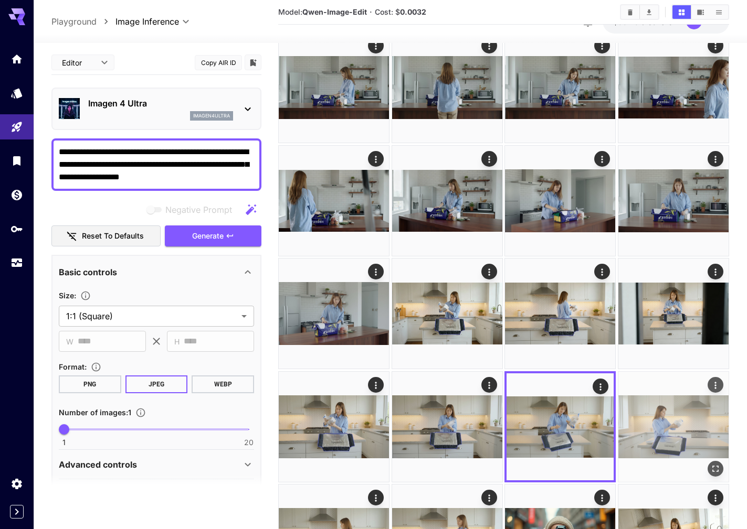
click at [666, 430] on img at bounding box center [673, 427] width 110 height 110
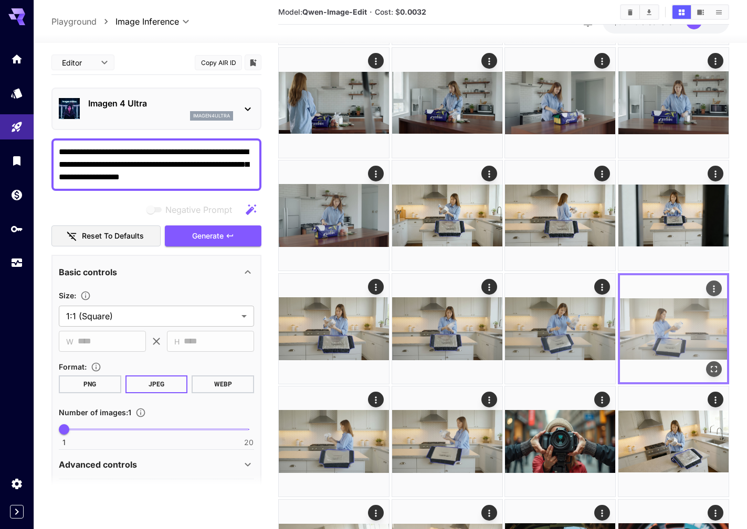
scroll to position [157, 0]
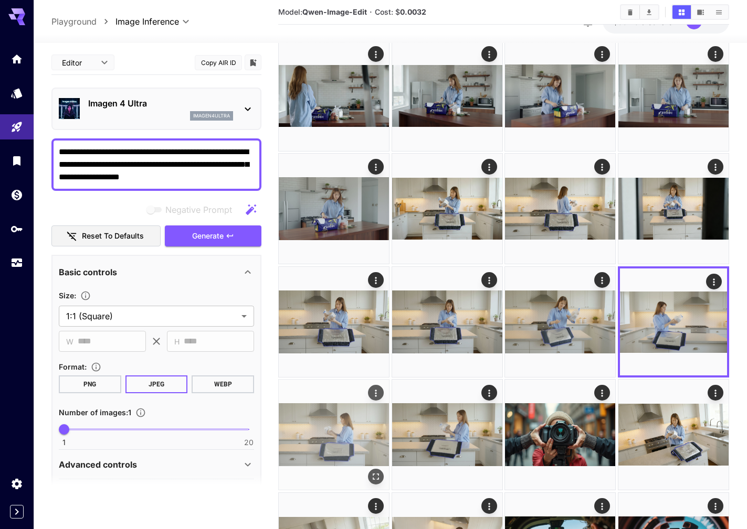
click at [337, 430] on img at bounding box center [334, 435] width 110 height 110
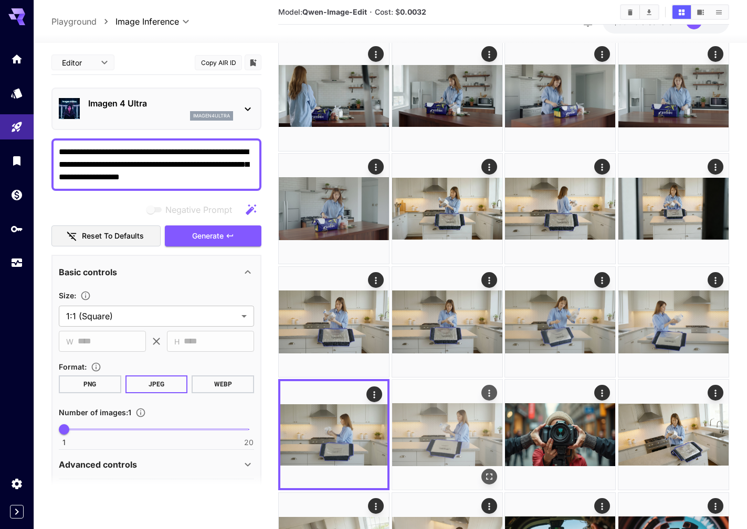
click at [419, 434] on img at bounding box center [447, 435] width 110 height 110
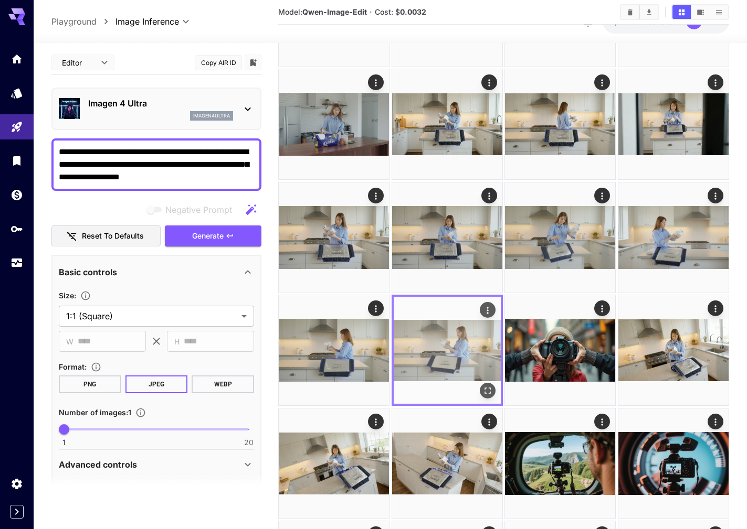
scroll to position [262, 0]
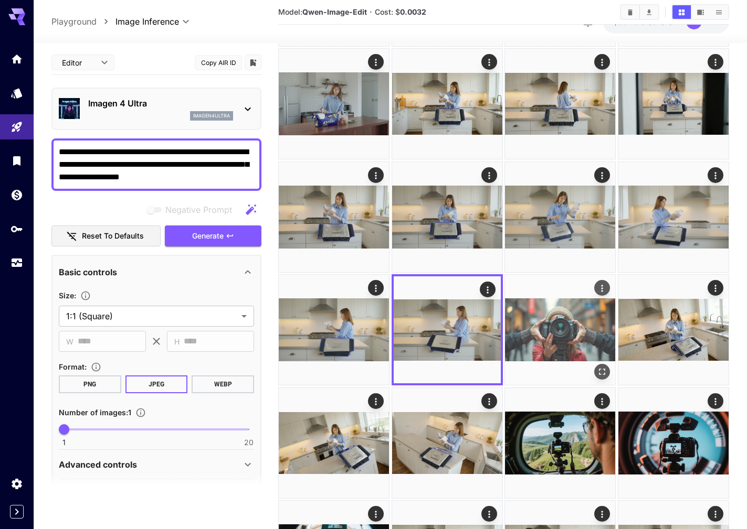
click at [541, 342] on img at bounding box center [560, 330] width 110 height 110
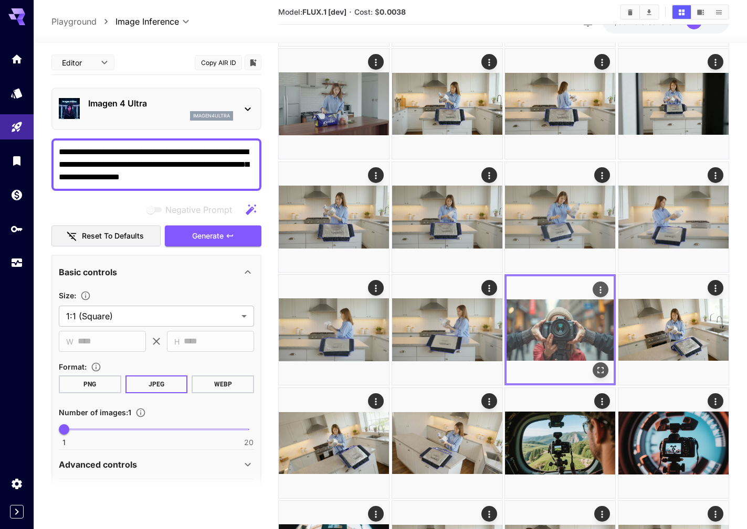
scroll to position [315, 0]
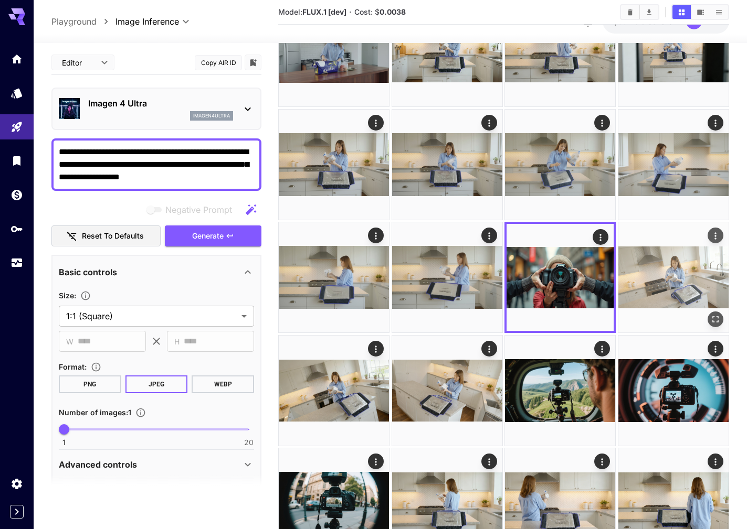
click at [668, 278] on img at bounding box center [673, 277] width 110 height 110
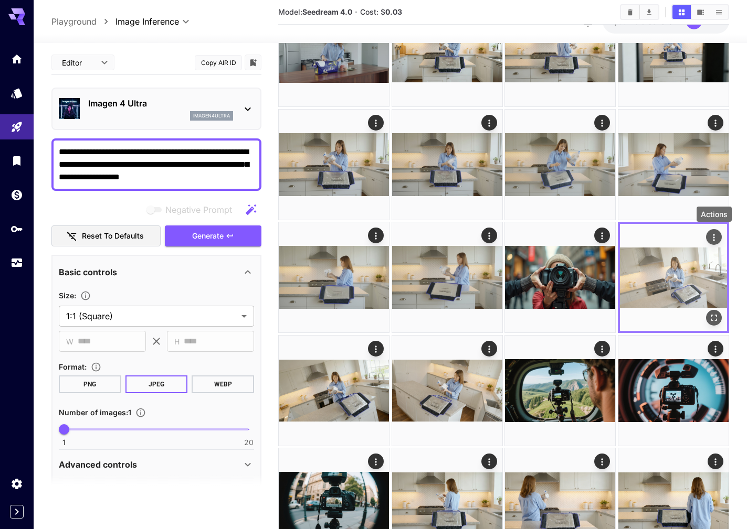
click at [713, 239] on icon "Actions" at bounding box center [713, 237] width 10 height 10
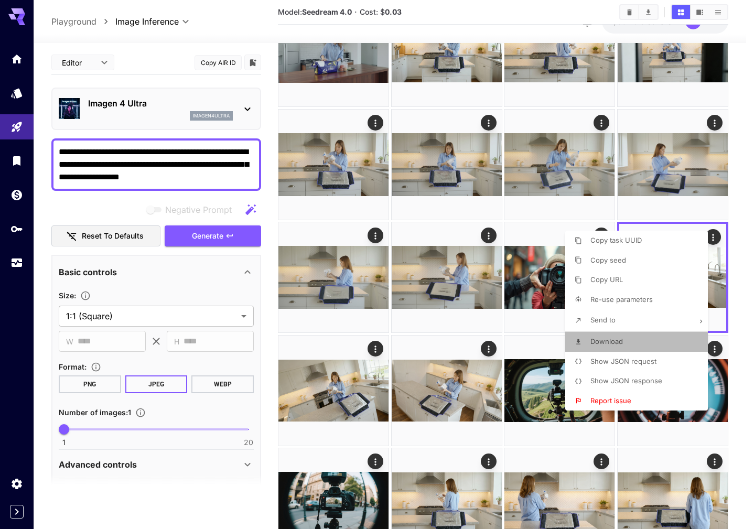
click at [612, 335] on li "Download" at bounding box center [640, 342] width 149 height 20
click at [368, 377] on div at bounding box center [377, 264] width 754 height 529
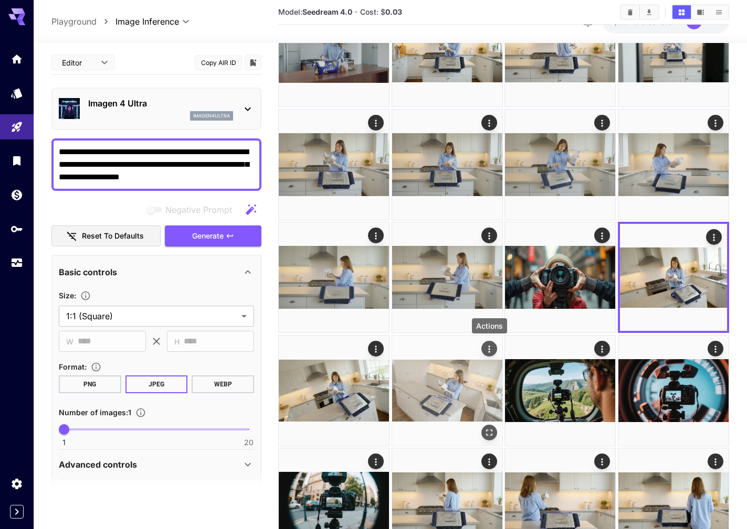
click at [493, 354] on icon "Actions" at bounding box center [489, 349] width 10 height 10
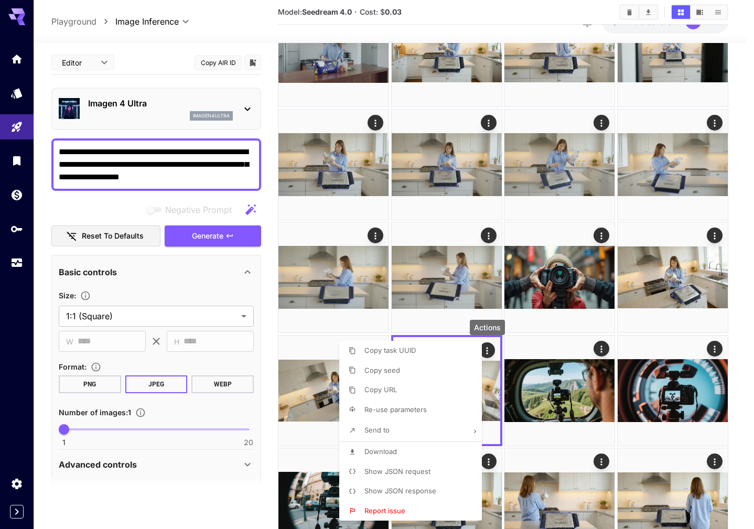
click at [424, 448] on li "Download" at bounding box center [413, 452] width 149 height 20
click at [556, 412] on div at bounding box center [377, 264] width 754 height 529
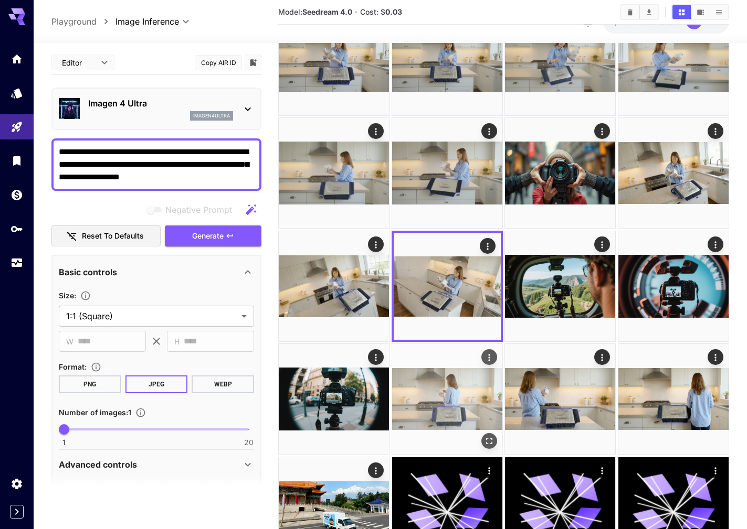
scroll to position [420, 0]
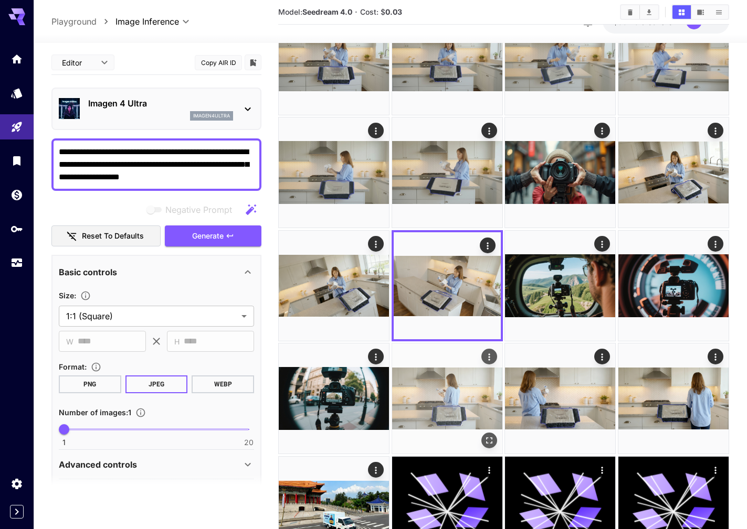
click at [459, 414] on img at bounding box center [447, 399] width 110 height 110
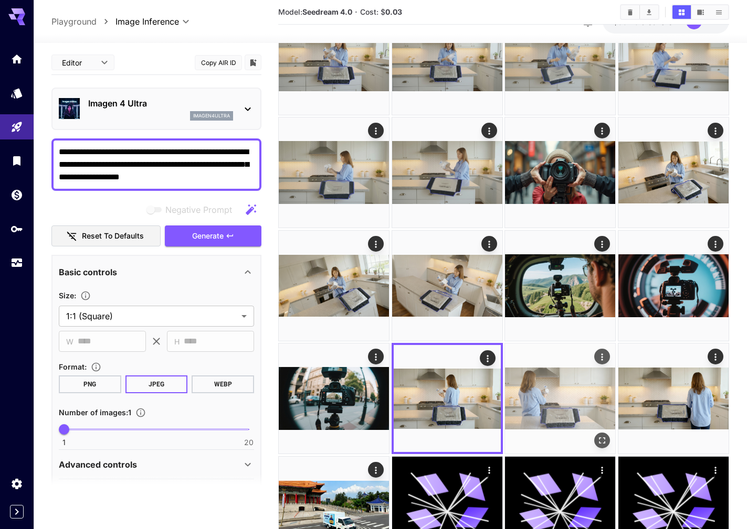
click at [554, 395] on img at bounding box center [560, 399] width 110 height 110
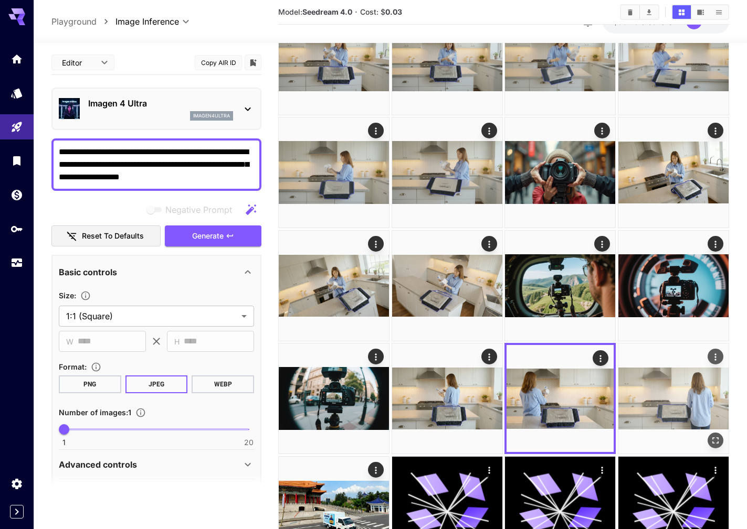
click at [664, 390] on img at bounding box center [673, 399] width 110 height 110
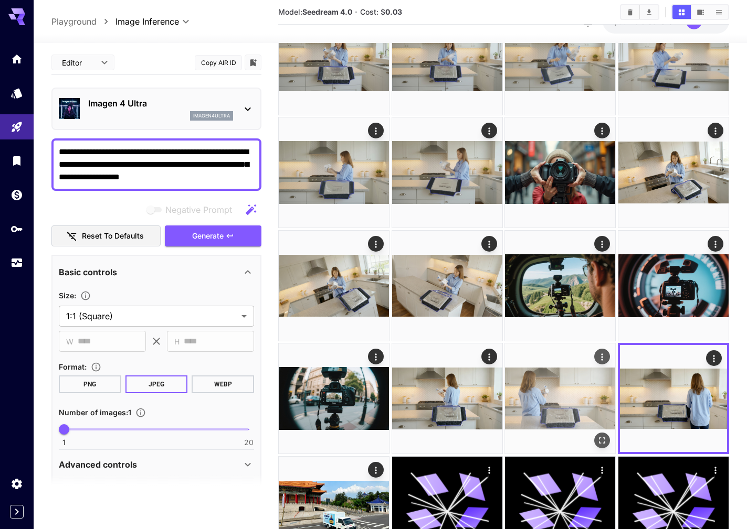
click at [537, 395] on img at bounding box center [560, 399] width 110 height 110
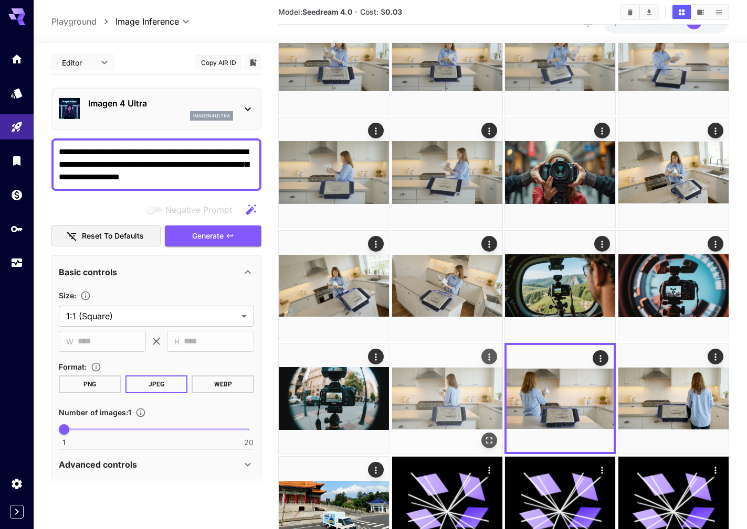
click at [466, 401] on img at bounding box center [447, 399] width 110 height 110
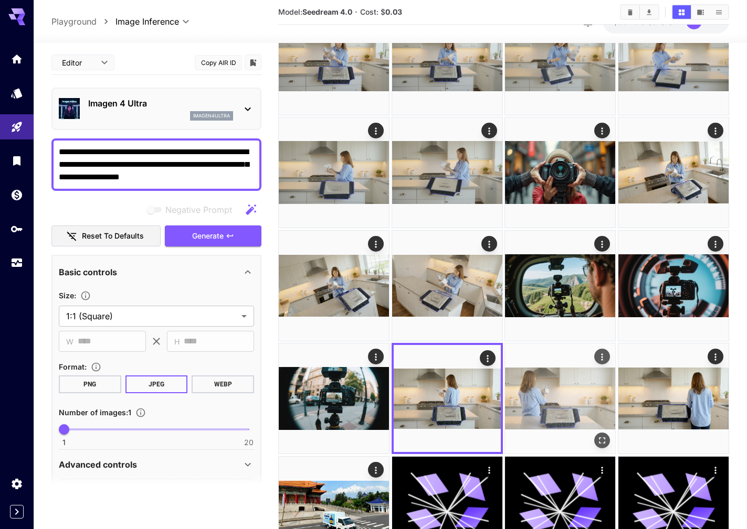
click at [565, 401] on img at bounding box center [560, 399] width 110 height 110
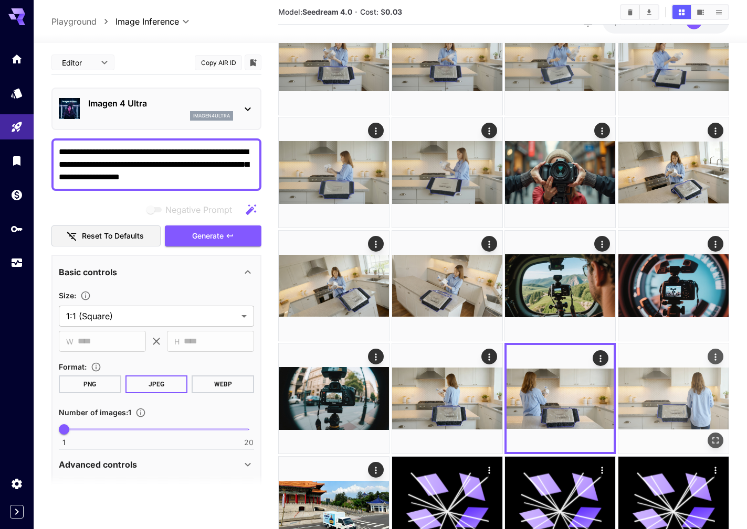
click at [669, 402] on img at bounding box center [673, 399] width 110 height 110
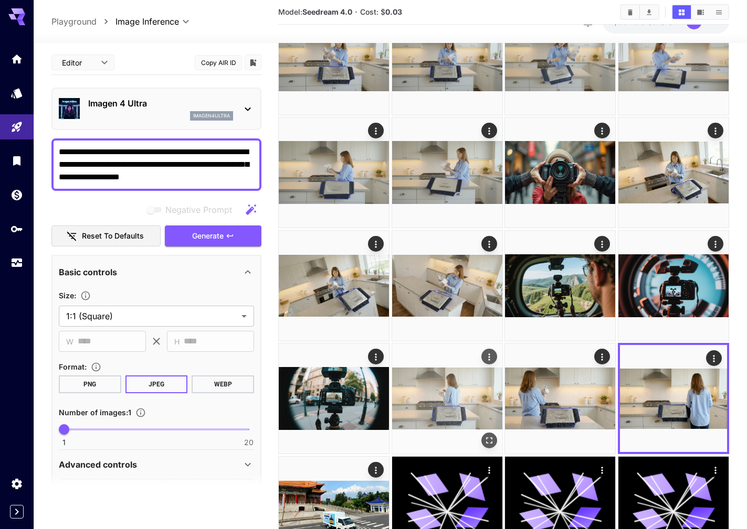
click at [478, 396] on img at bounding box center [447, 399] width 110 height 110
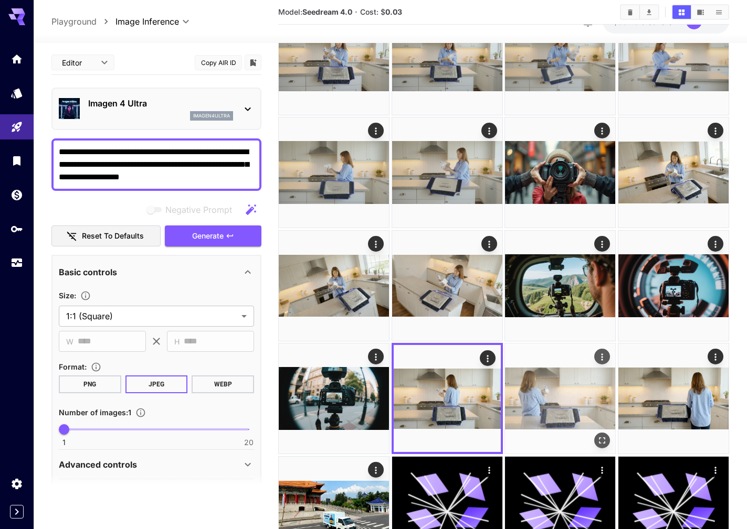
click at [551, 398] on img at bounding box center [560, 399] width 110 height 110
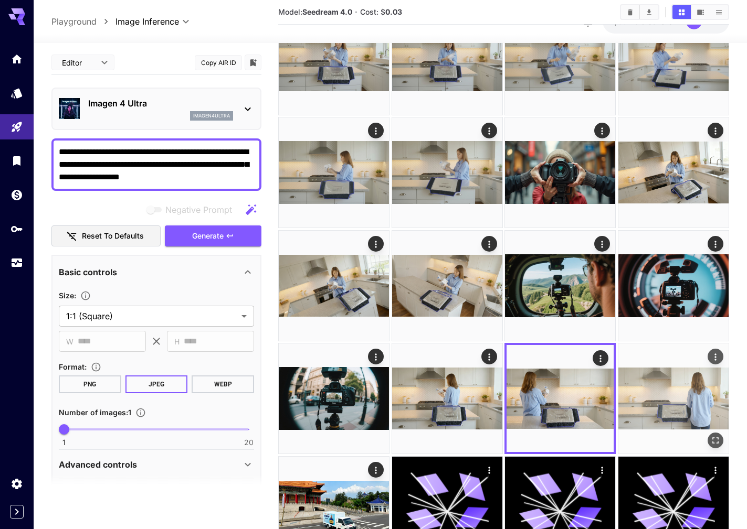
click at [653, 400] on img at bounding box center [673, 399] width 110 height 110
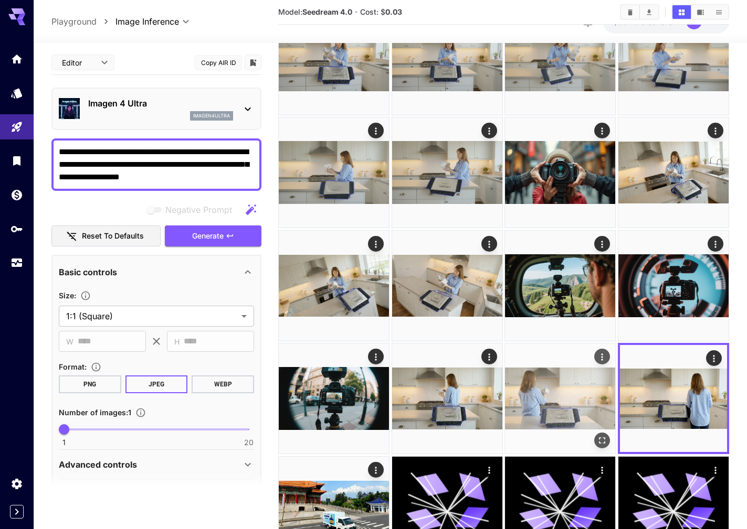
click at [573, 397] on img at bounding box center [560, 399] width 110 height 110
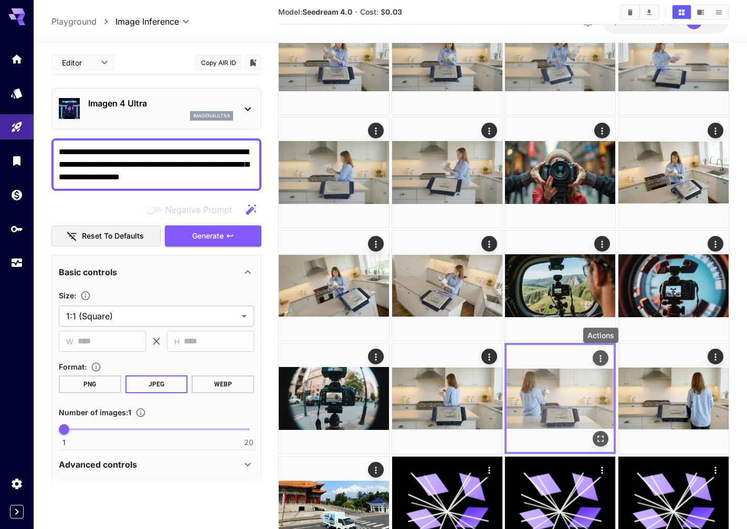
click at [602, 359] on icon "Actions" at bounding box center [600, 359] width 10 height 10
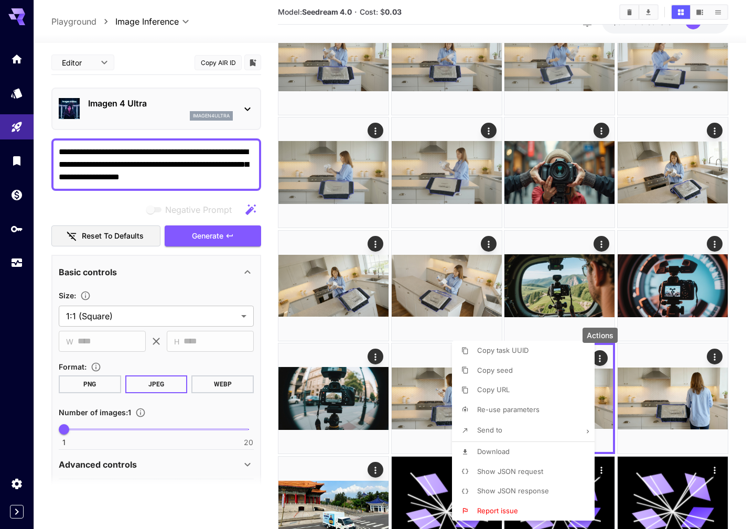
click at [503, 446] on li "Download" at bounding box center [526, 452] width 149 height 20
drag, startPoint x: 680, startPoint y: 397, endPoint x: 656, endPoint y: 398, distance: 24.2
click at [680, 397] on div at bounding box center [377, 264] width 754 height 529
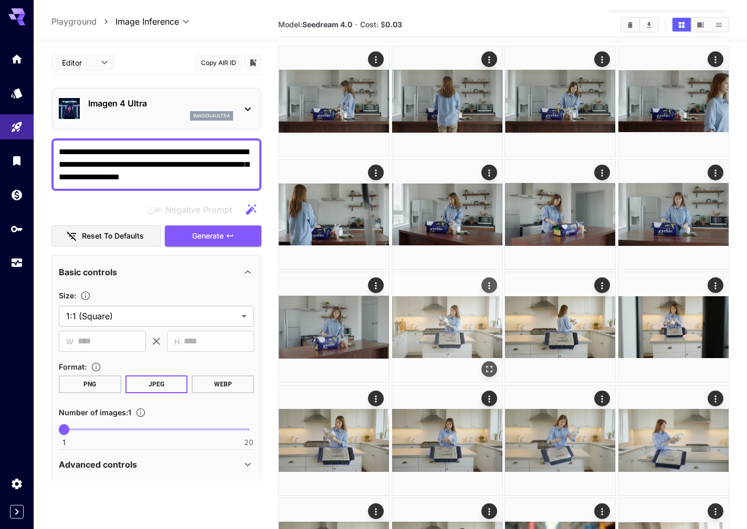
scroll to position [52, 0]
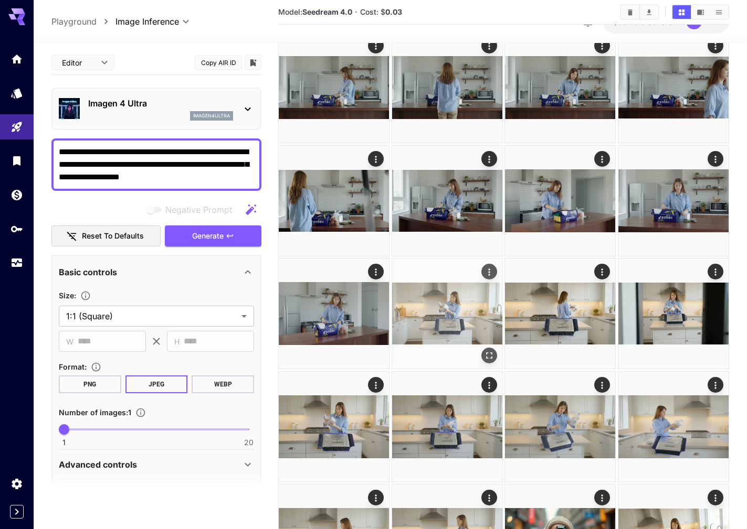
click at [442, 320] on img at bounding box center [447, 314] width 110 height 110
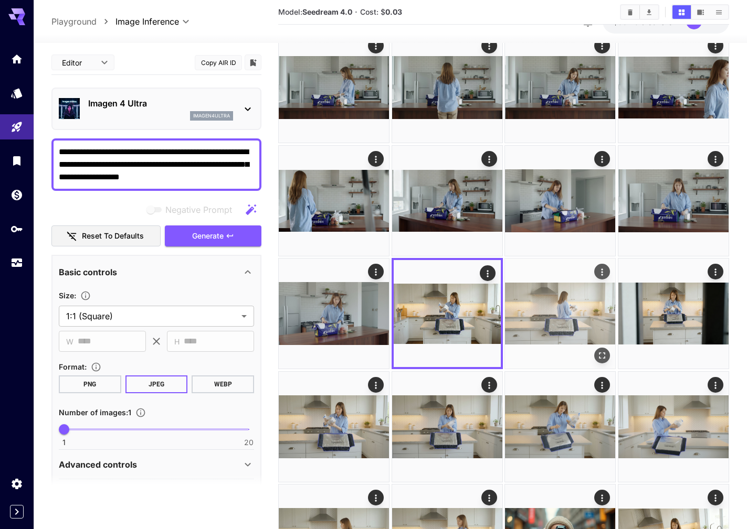
click at [550, 314] on img at bounding box center [560, 314] width 110 height 110
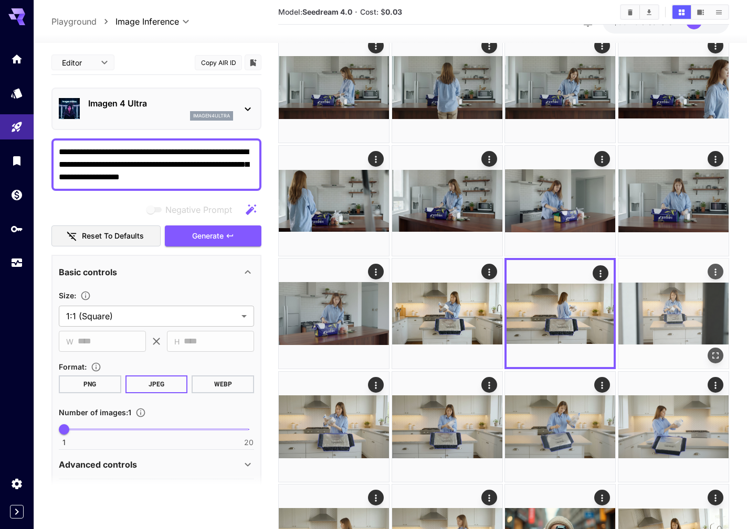
click at [651, 315] on img at bounding box center [673, 314] width 110 height 110
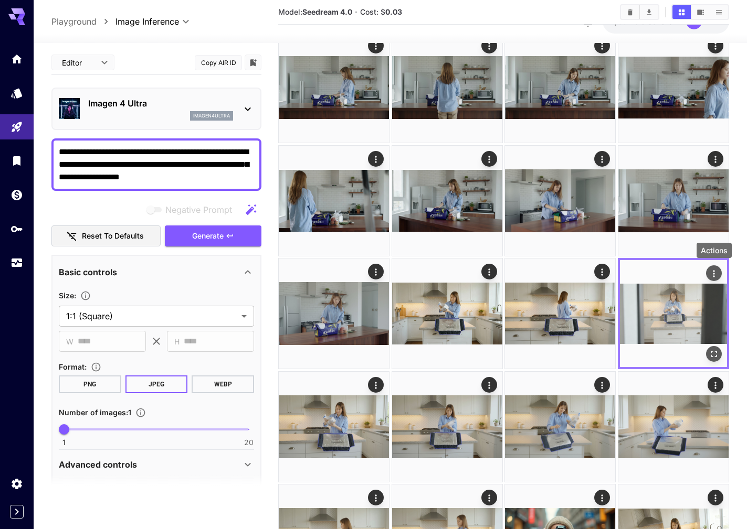
click at [715, 273] on icon "Actions" at bounding box center [713, 274] width 10 height 10
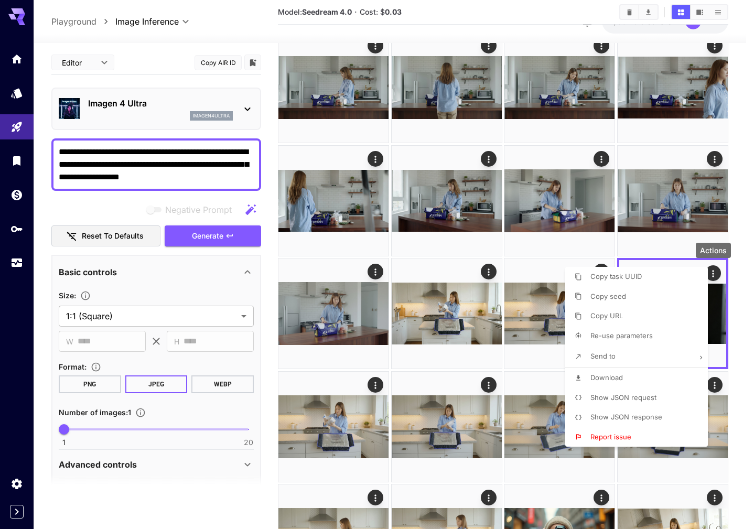
click at [616, 376] on span "Download" at bounding box center [607, 378] width 33 height 8
click at [332, 431] on div at bounding box center [377, 264] width 754 height 529
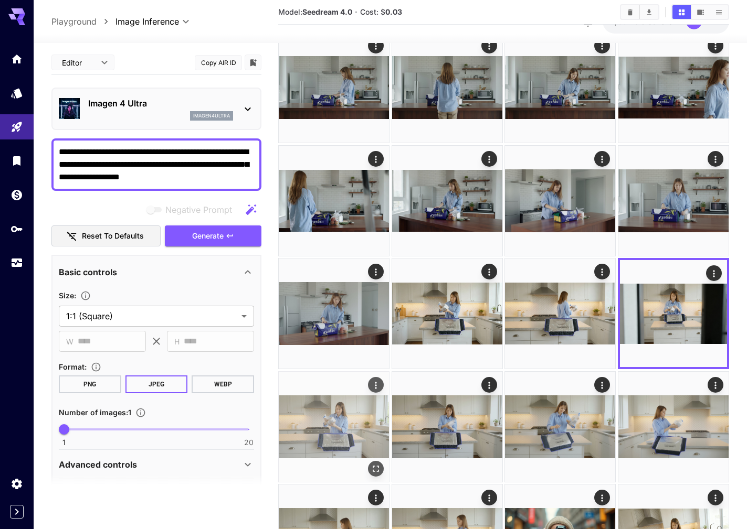
click at [341, 432] on img at bounding box center [334, 427] width 110 height 110
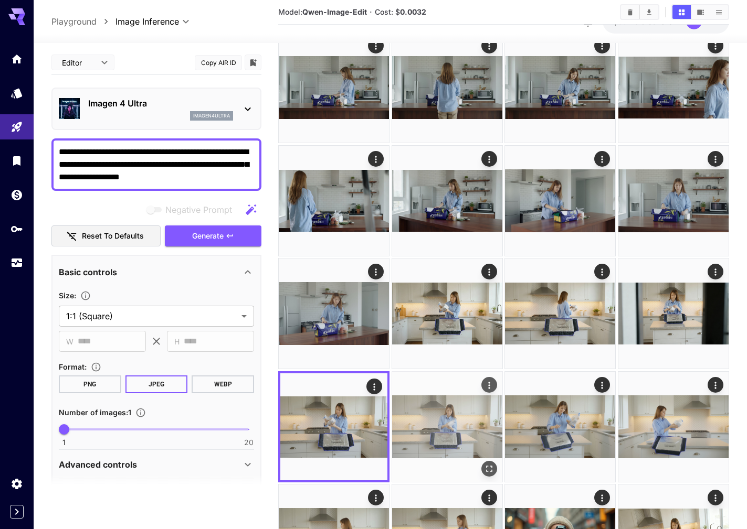
click at [434, 432] on img at bounding box center [447, 427] width 110 height 110
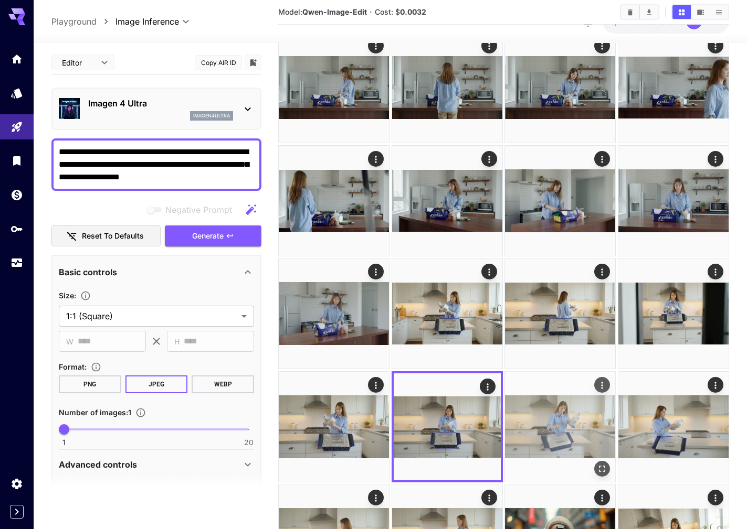
click at [549, 427] on img at bounding box center [560, 427] width 110 height 110
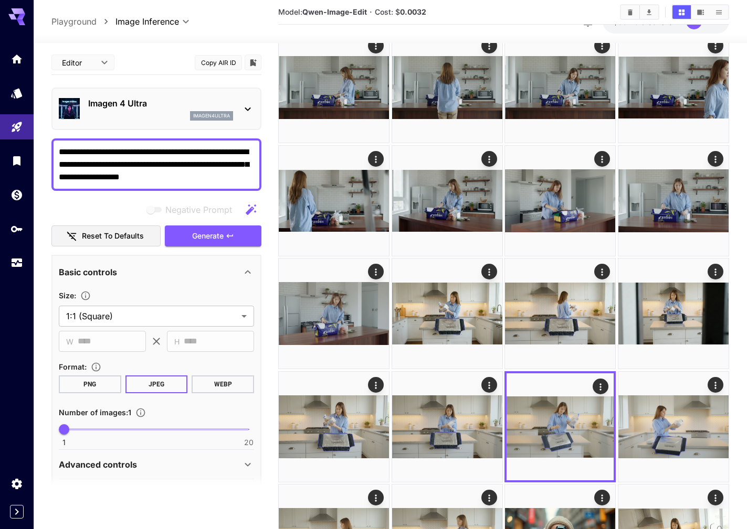
click at [744, 357] on section "**********" at bounding box center [390, 535] width 713 height 1089
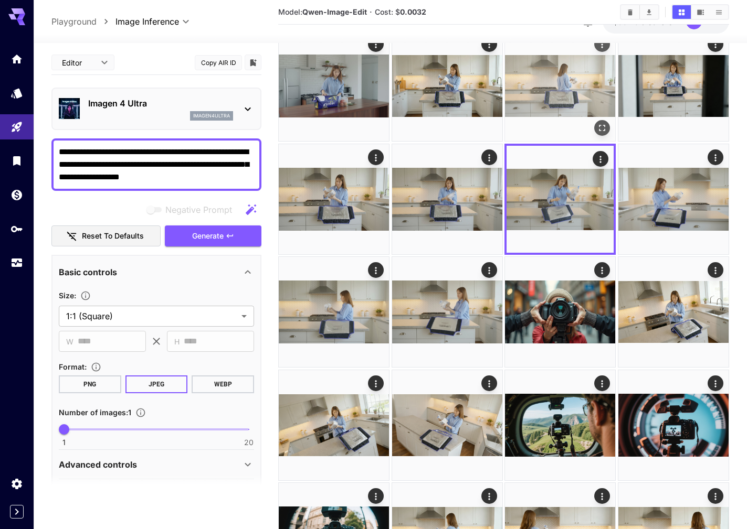
scroll to position [0, 0]
